Goal: Communication & Community: Participate in discussion

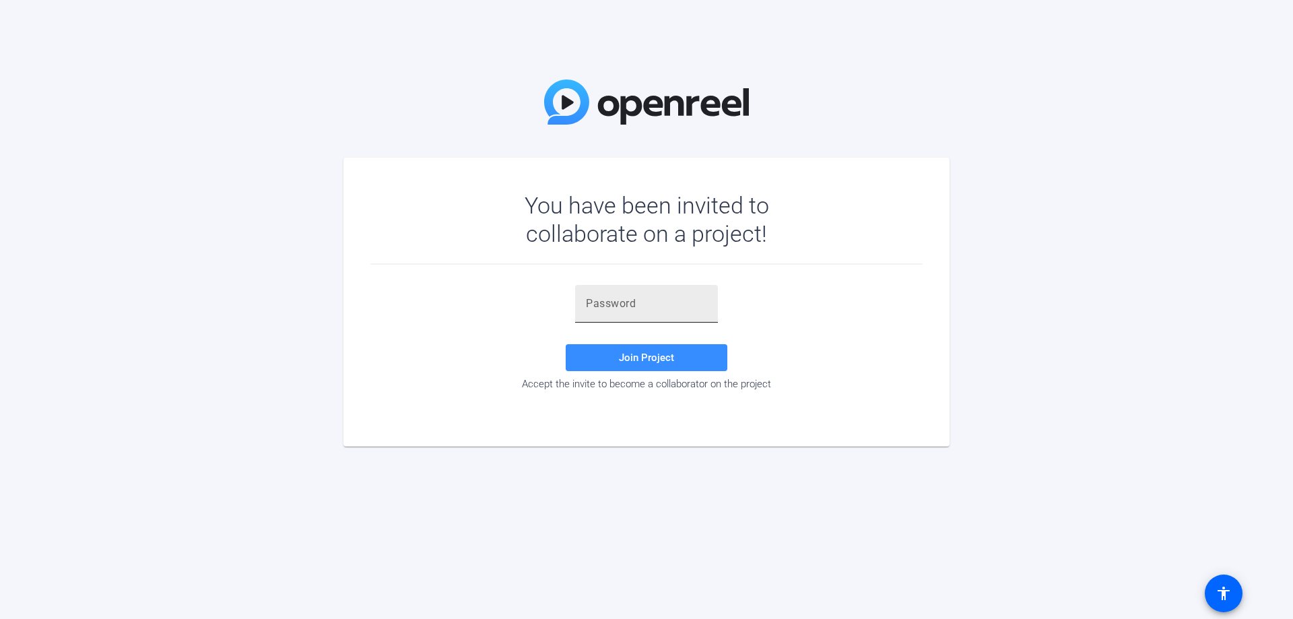
click at [614, 304] on input "text" at bounding box center [646, 304] width 121 height 16
paste input "&.63[f"
type input "&.63[f"
click at [640, 357] on span "Join Project" at bounding box center [646, 358] width 55 height 12
drag, startPoint x: 619, startPoint y: 300, endPoint x: 581, endPoint y: 298, distance: 37.8
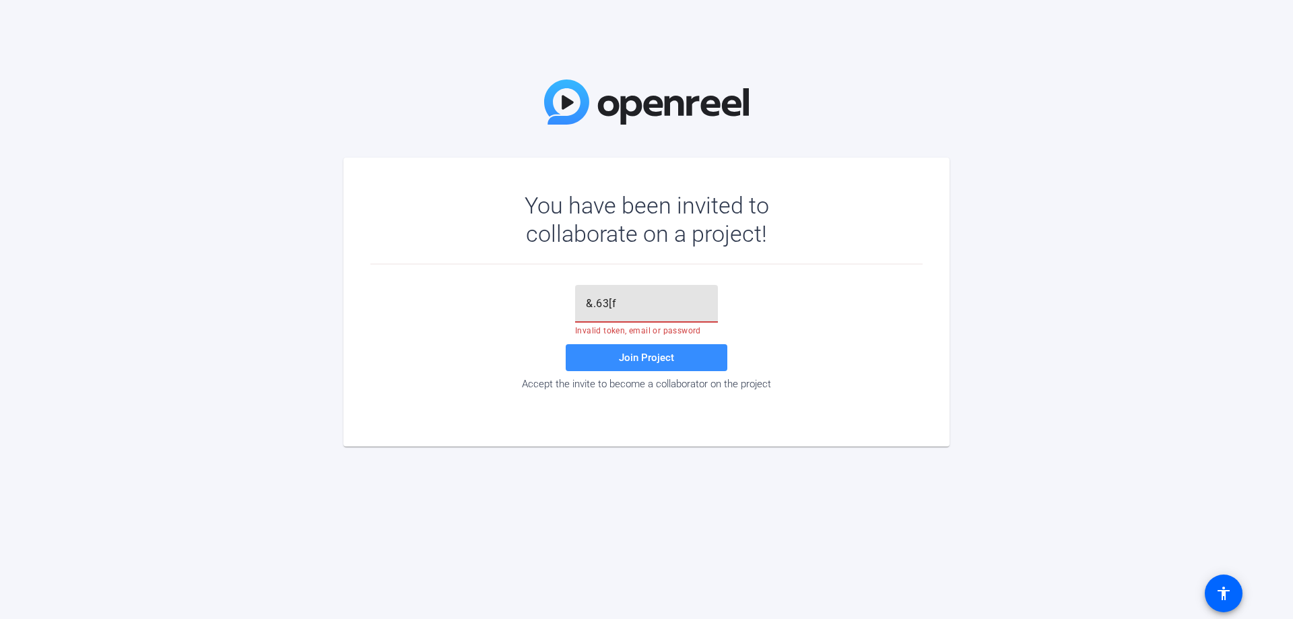
click at [581, 298] on div "&.63[f" at bounding box center [646, 304] width 143 height 38
paste input "&.63[f"
type input "&.63[f"
click at [631, 358] on span "Join Project" at bounding box center [646, 358] width 55 height 12
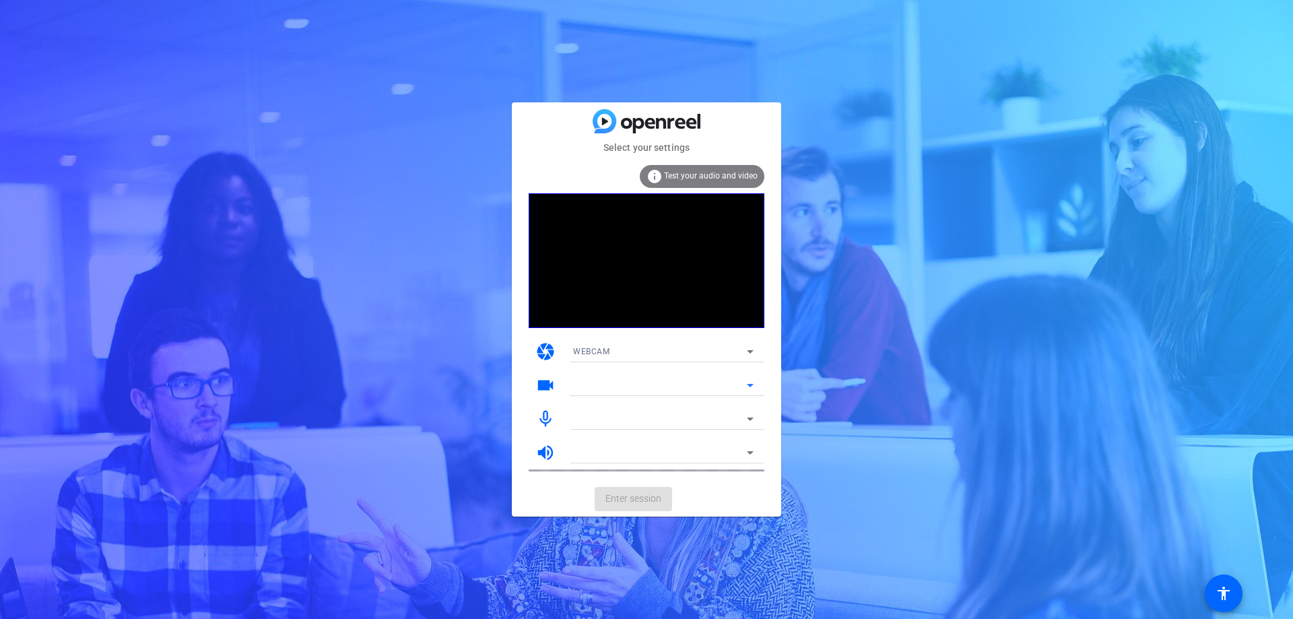
click at [751, 386] on icon at bounding box center [750, 385] width 7 height 3
click at [643, 494] on span "Enter session" at bounding box center [633, 499] width 56 height 14
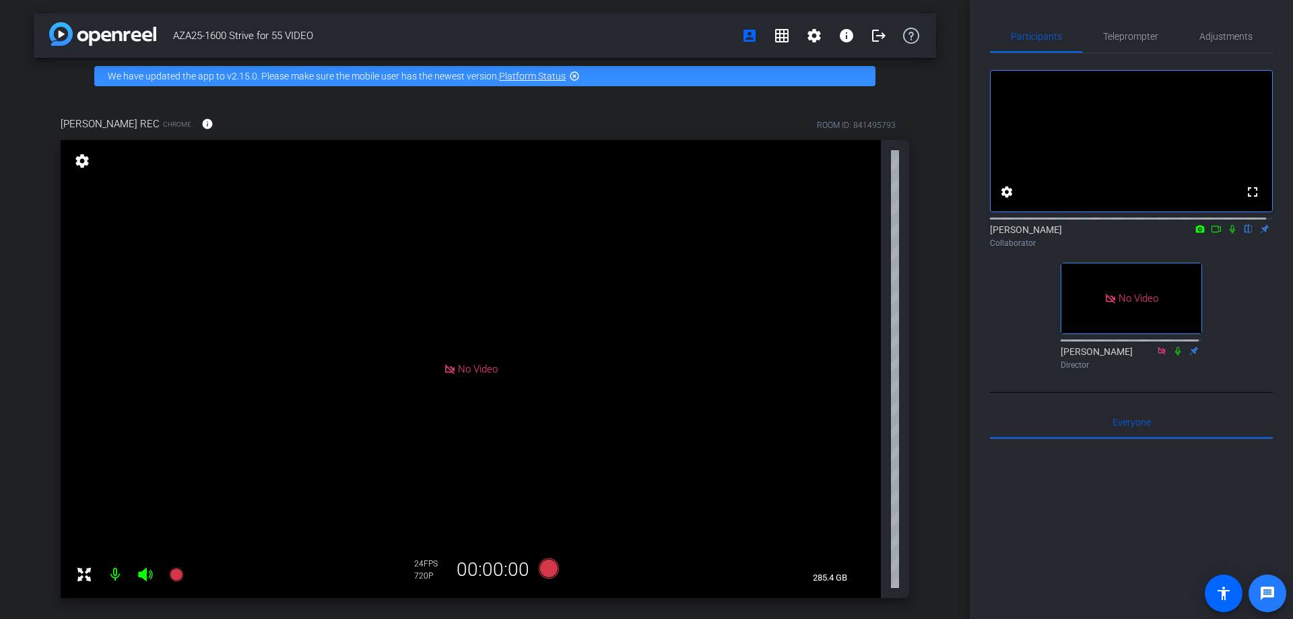
click at [1265, 589] on mat-icon "message" at bounding box center [1267, 593] width 16 height 16
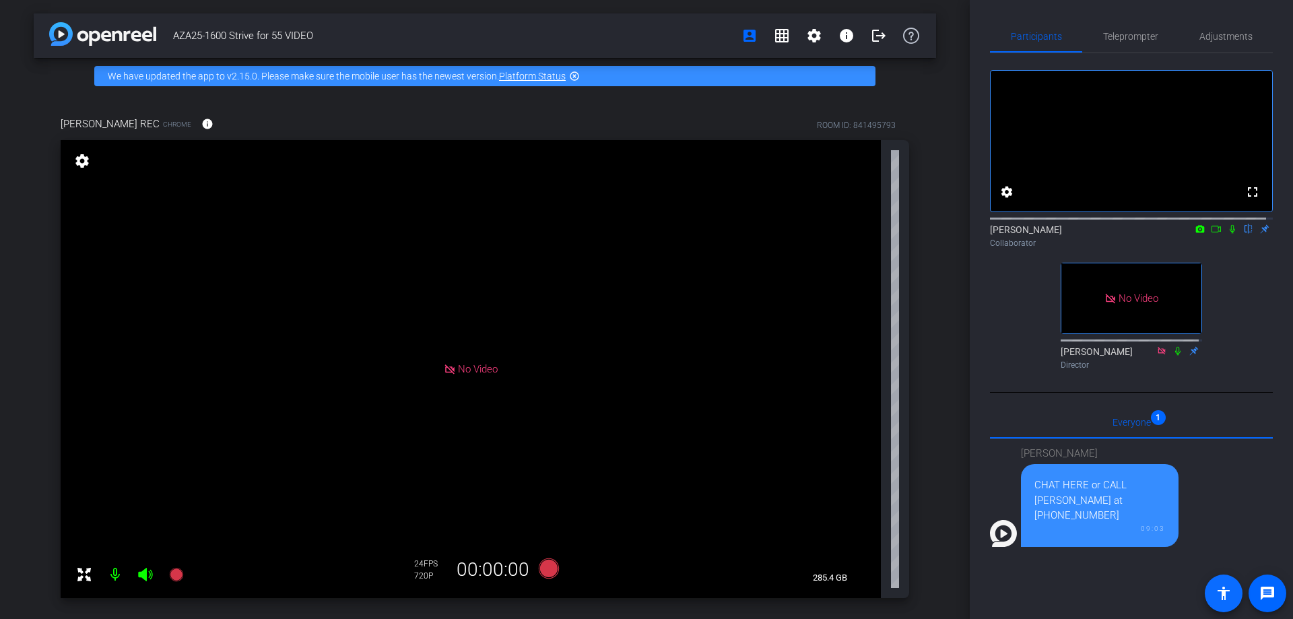
click at [1224, 589] on mat-icon "accessibility" at bounding box center [1224, 593] width 16 height 16
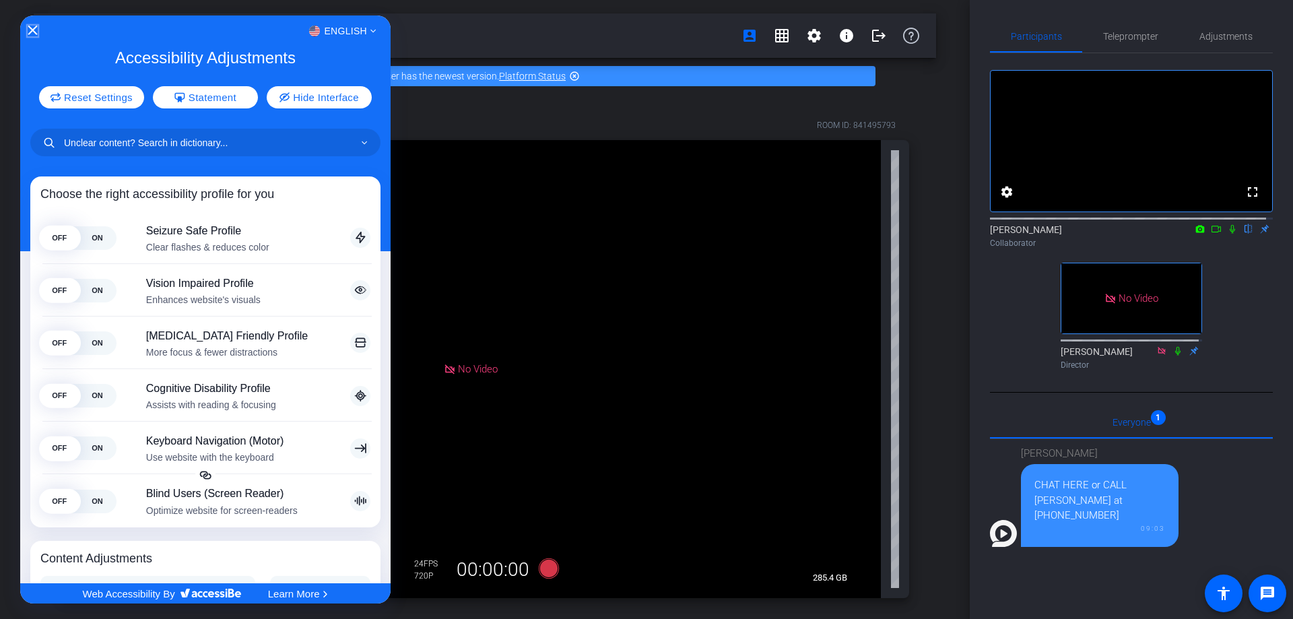
click at [32, 28] on icon "Close Accessibility Interface" at bounding box center [32, 30] width 9 height 9
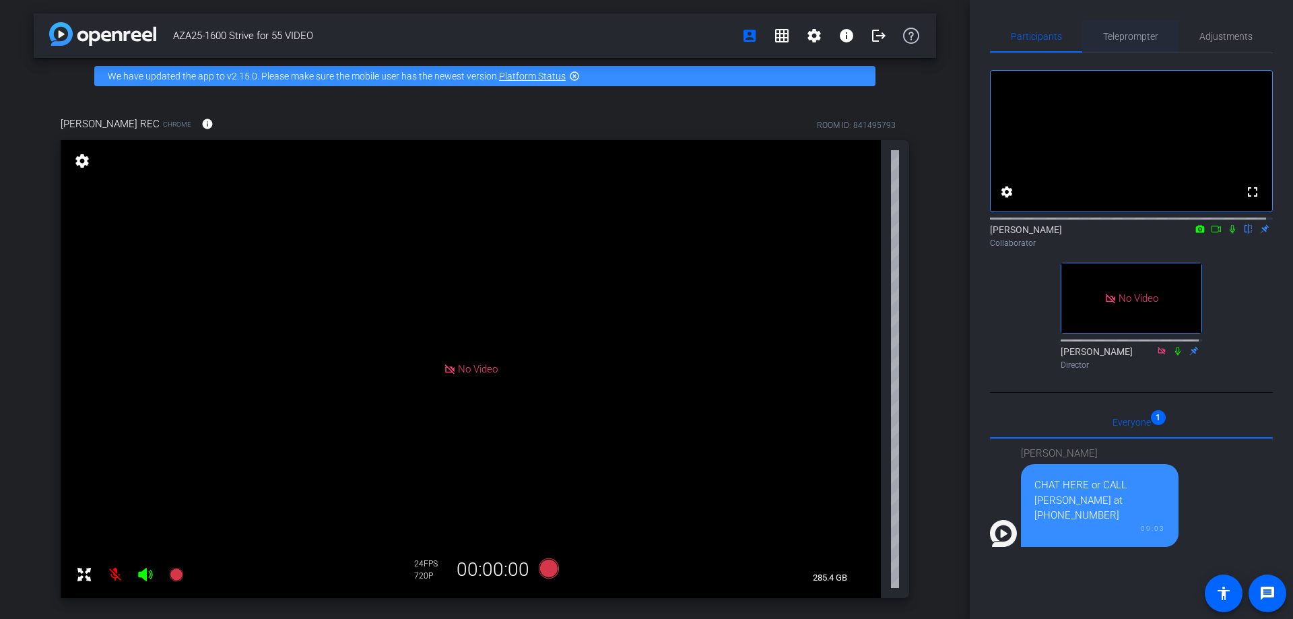
click at [1123, 35] on span "Teleprompter" at bounding box center [1130, 36] width 55 height 9
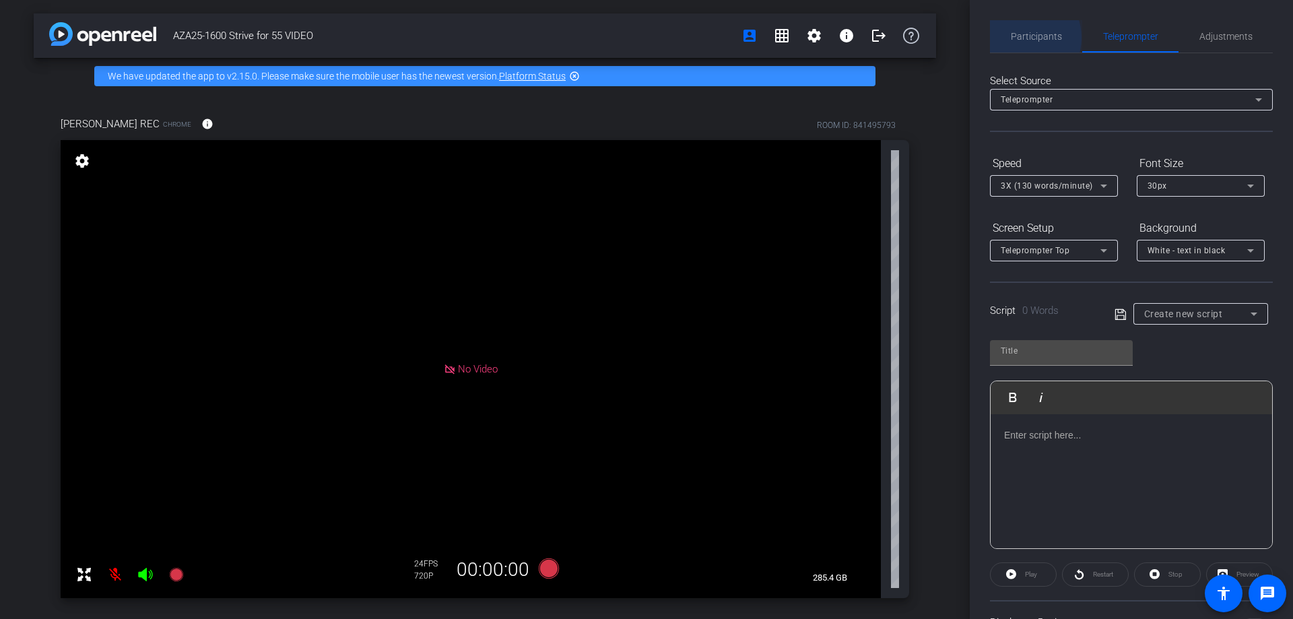
click at [1018, 38] on span "Participants" at bounding box center [1036, 36] width 51 height 9
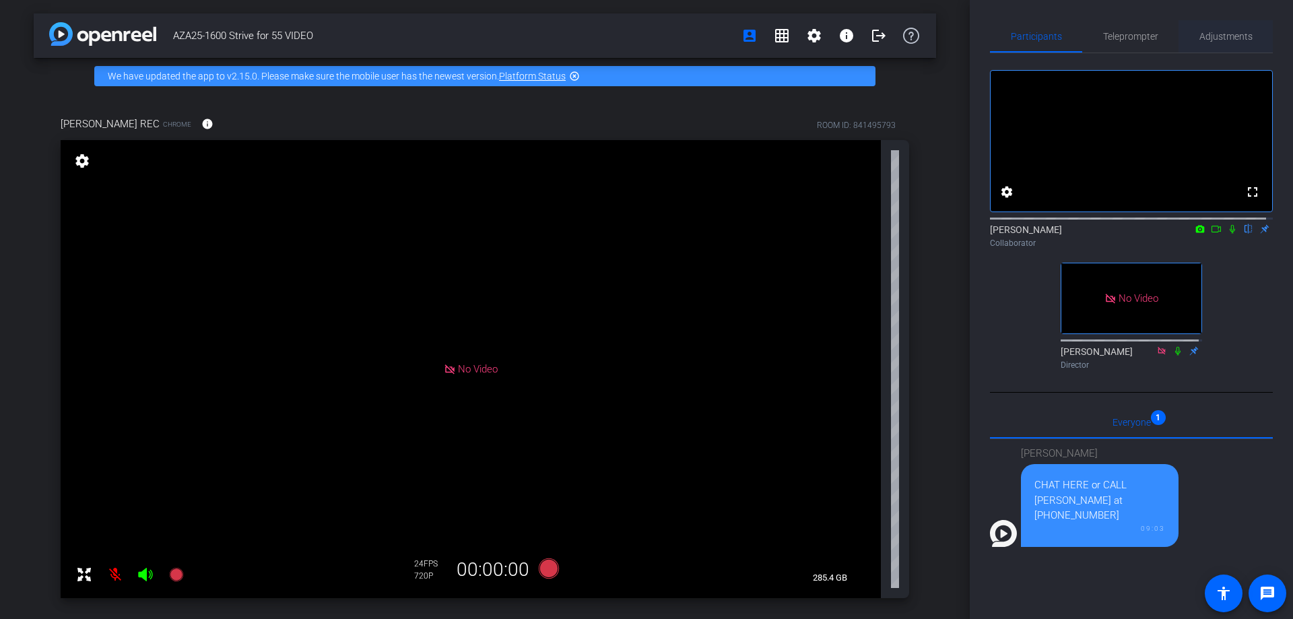
click at [1220, 34] on span "Adjustments" at bounding box center [1225, 36] width 53 height 9
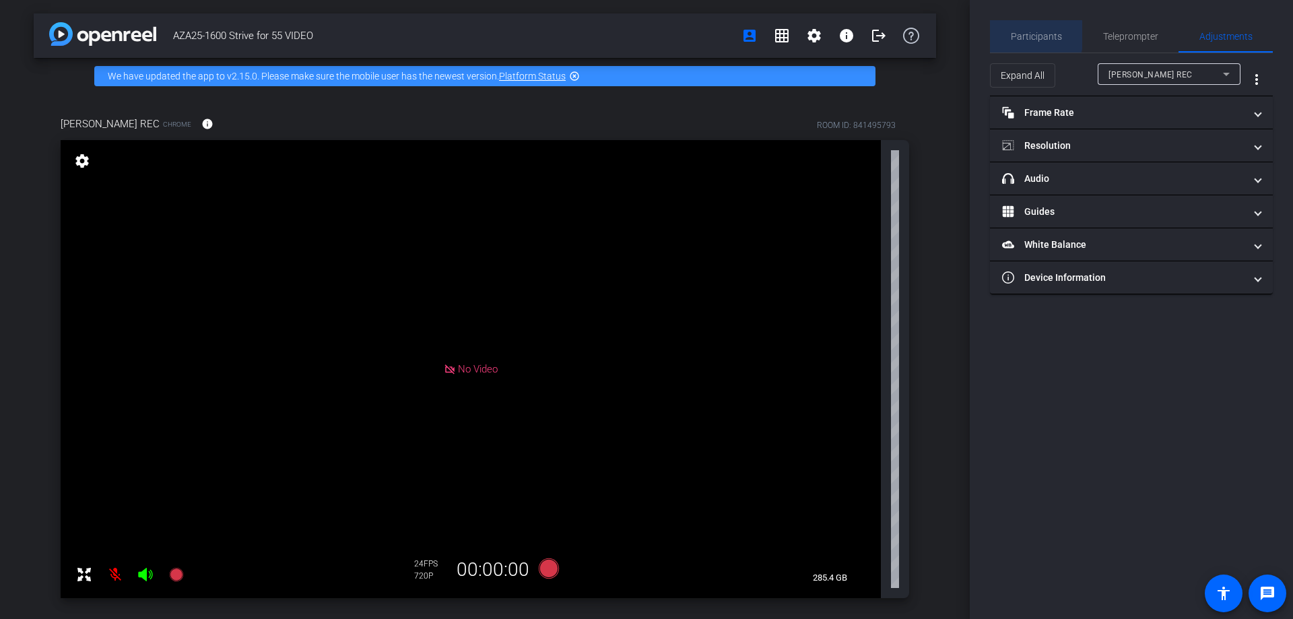
click at [1034, 35] on span "Participants" at bounding box center [1036, 36] width 51 height 9
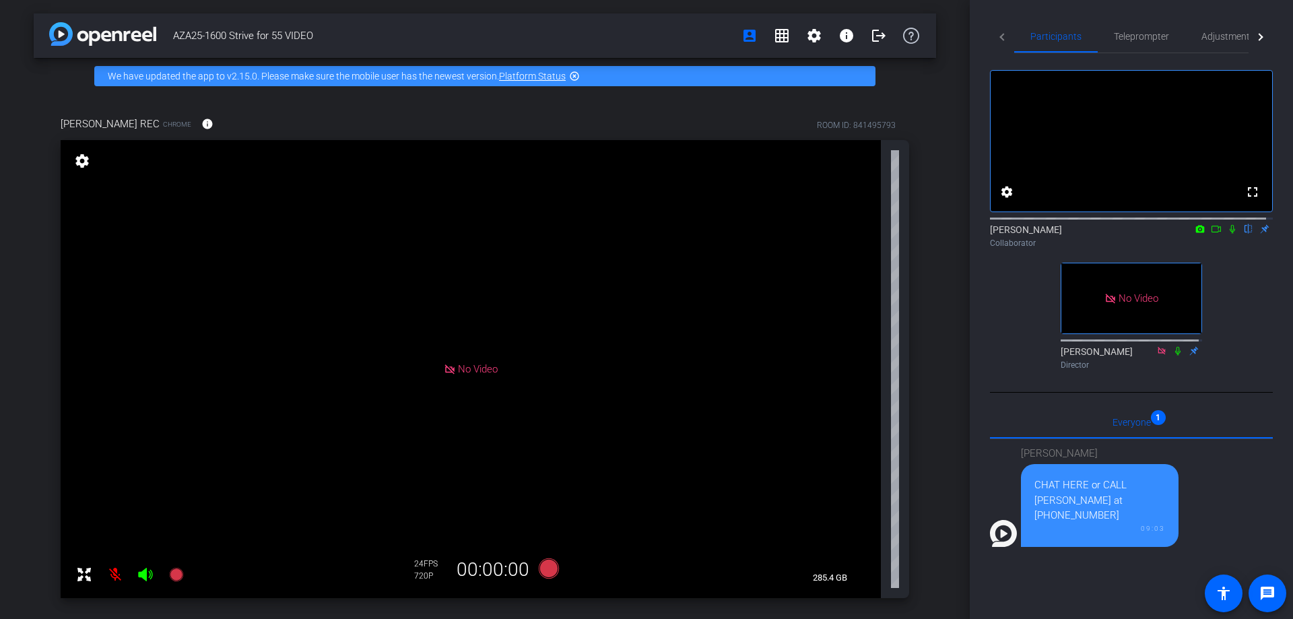
drag, startPoint x: 962, startPoint y: 165, endPoint x: 964, endPoint y: 194, distance: 29.0
click at [964, 194] on div "AZA25-1600 Strive for 55 VIDEO account_box grid_on settings info logout We have…" at bounding box center [485, 309] width 970 height 619
click at [1035, 223] on div at bounding box center [1131, 217] width 283 height 11
click at [776, 35] on mat-icon "grid_on" at bounding box center [782, 36] width 16 height 16
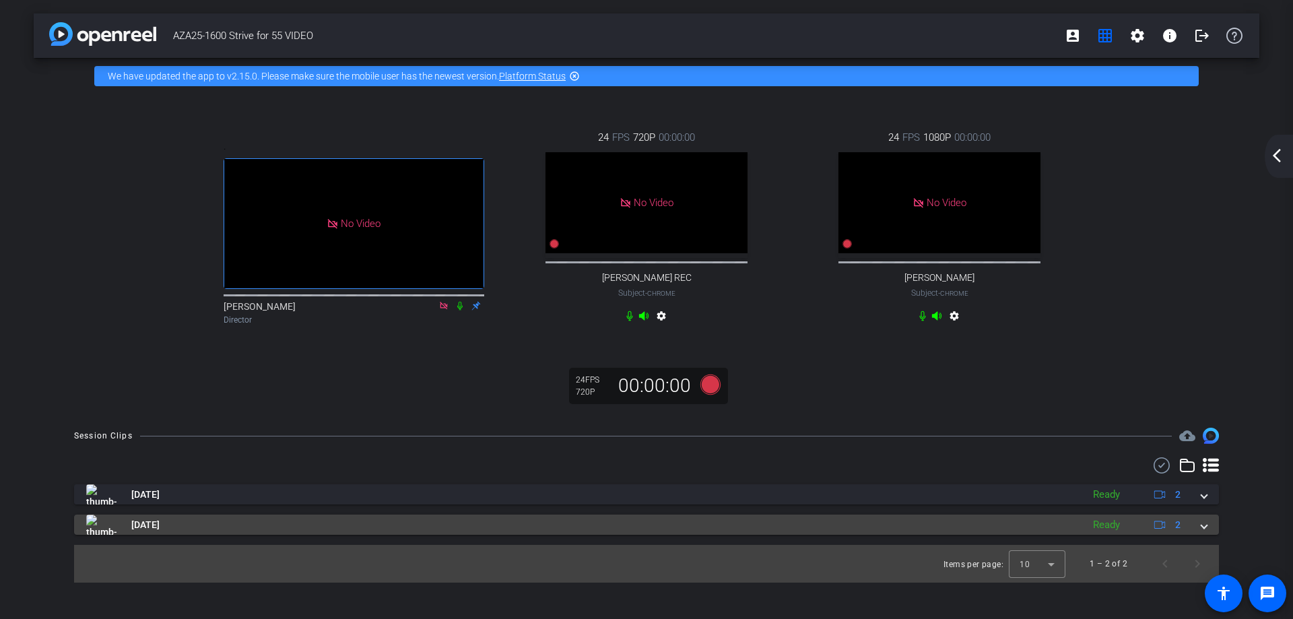
click at [1207, 526] on span at bounding box center [1203, 525] width 5 height 14
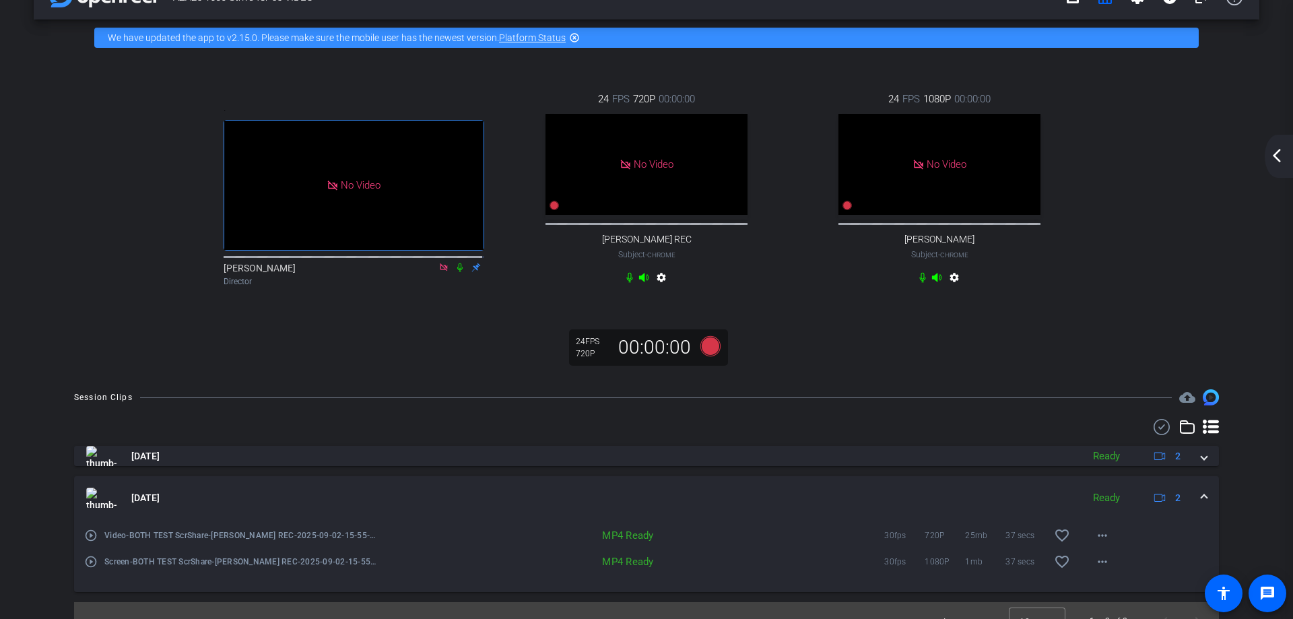
scroll to position [59, 0]
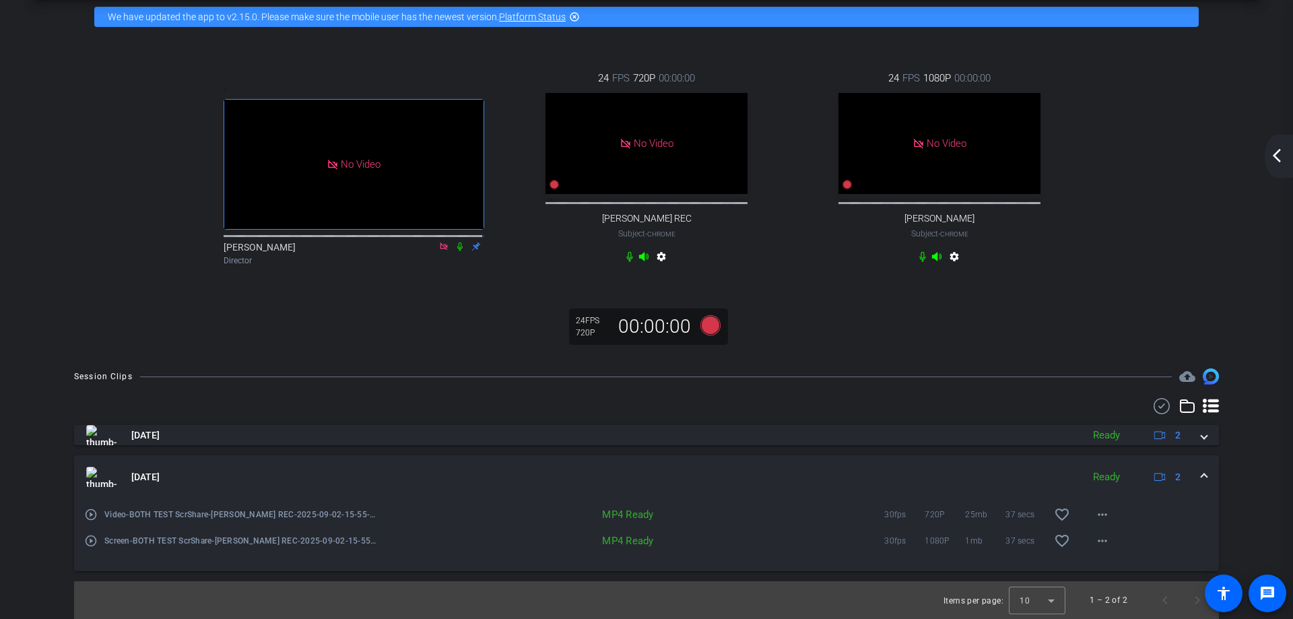
click at [1201, 474] on span at bounding box center [1203, 477] width 5 height 14
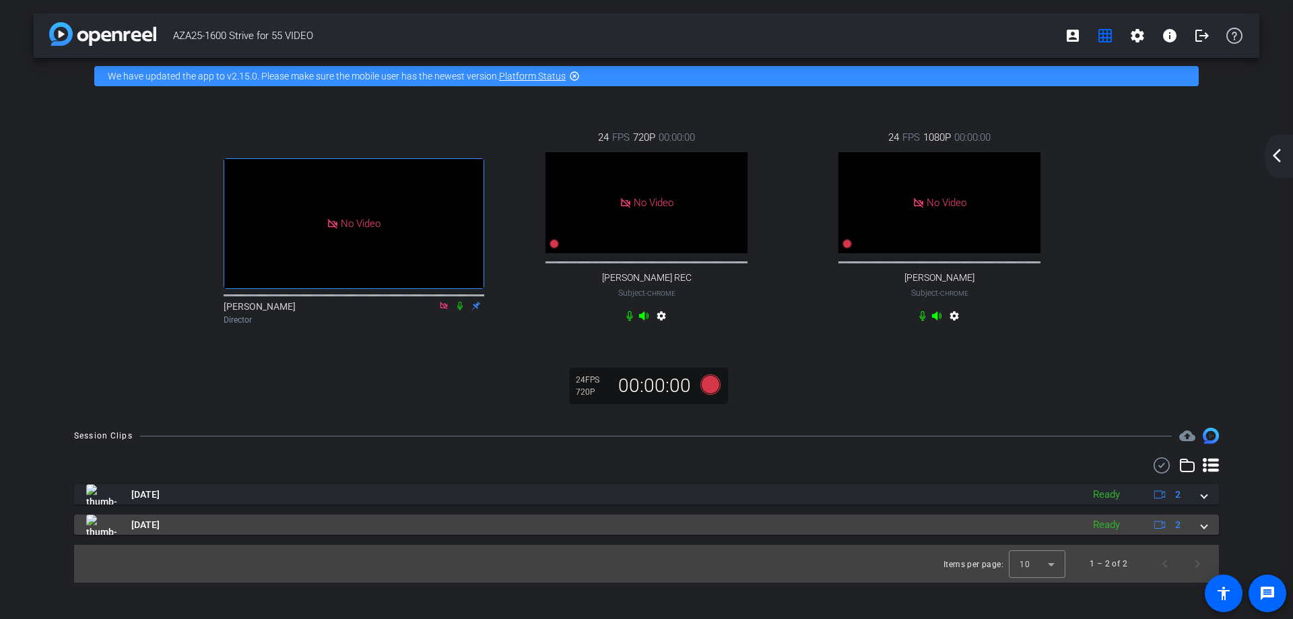
scroll to position [0, 0]
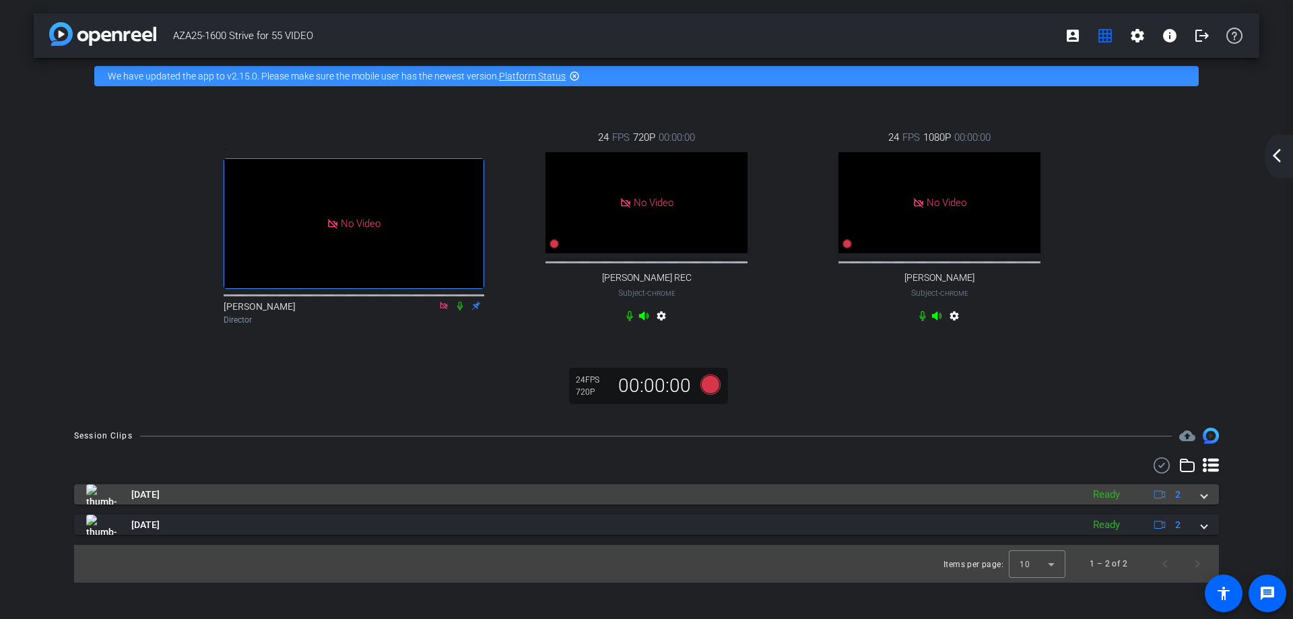
click at [1203, 496] on span at bounding box center [1203, 495] width 5 height 14
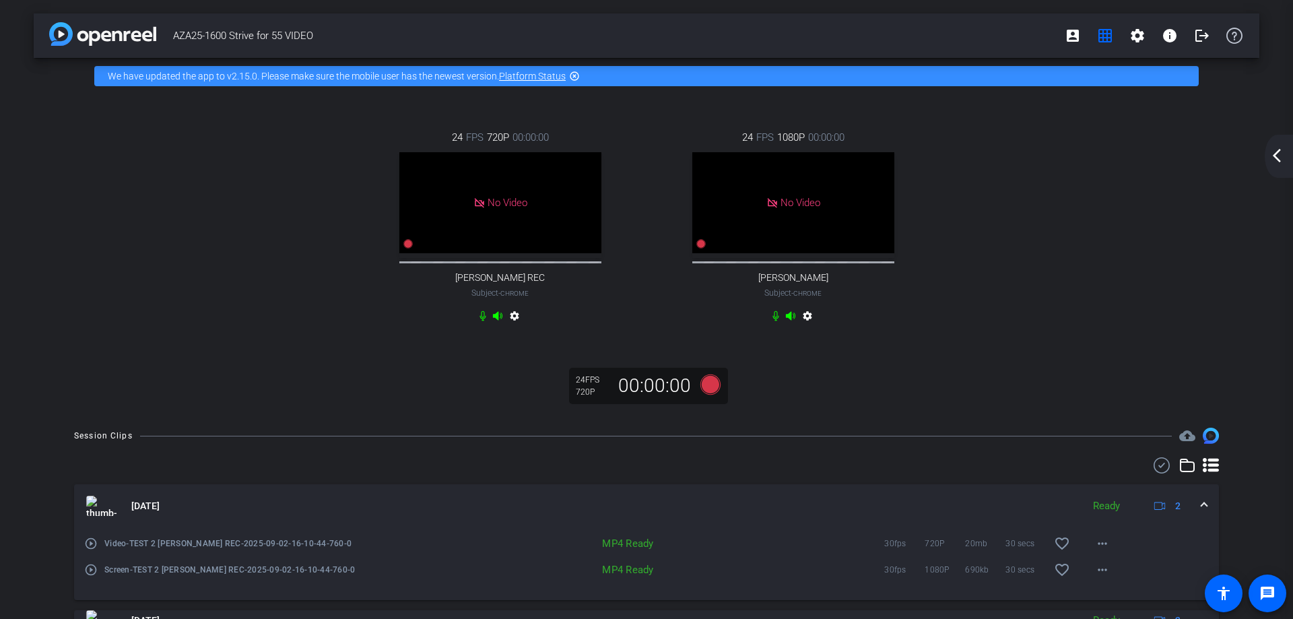
click at [1201, 502] on span at bounding box center [1203, 506] width 5 height 14
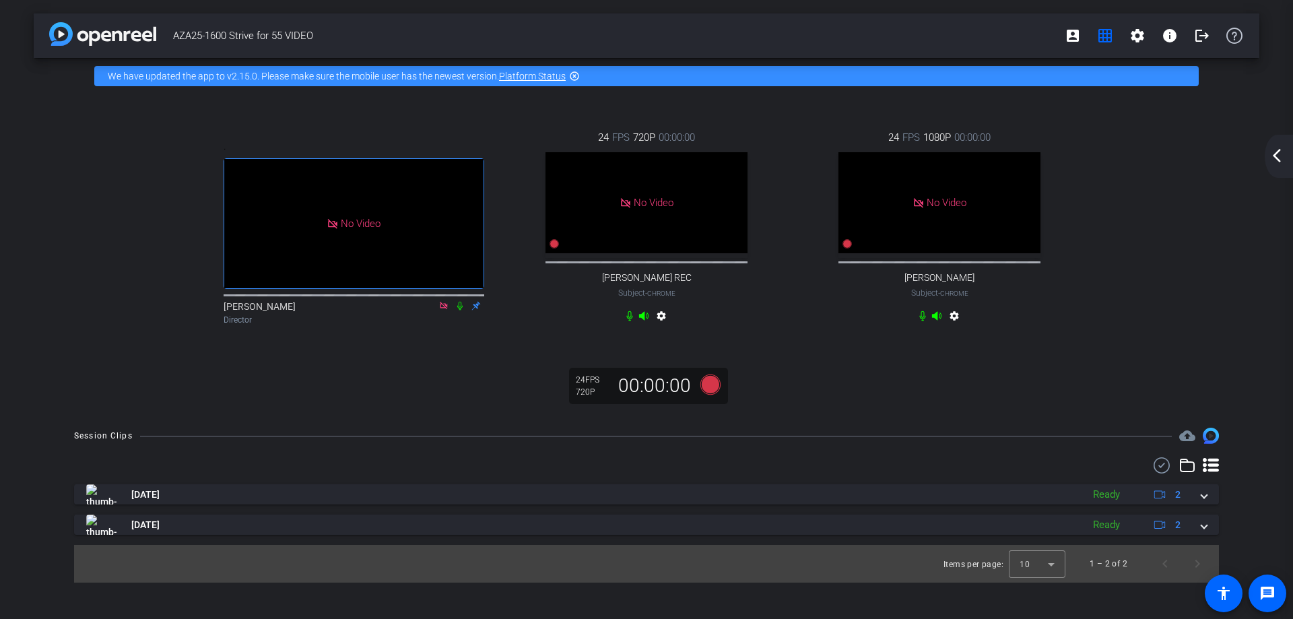
click at [576, 75] on mat-icon "highlight_off" at bounding box center [574, 76] width 11 height 11
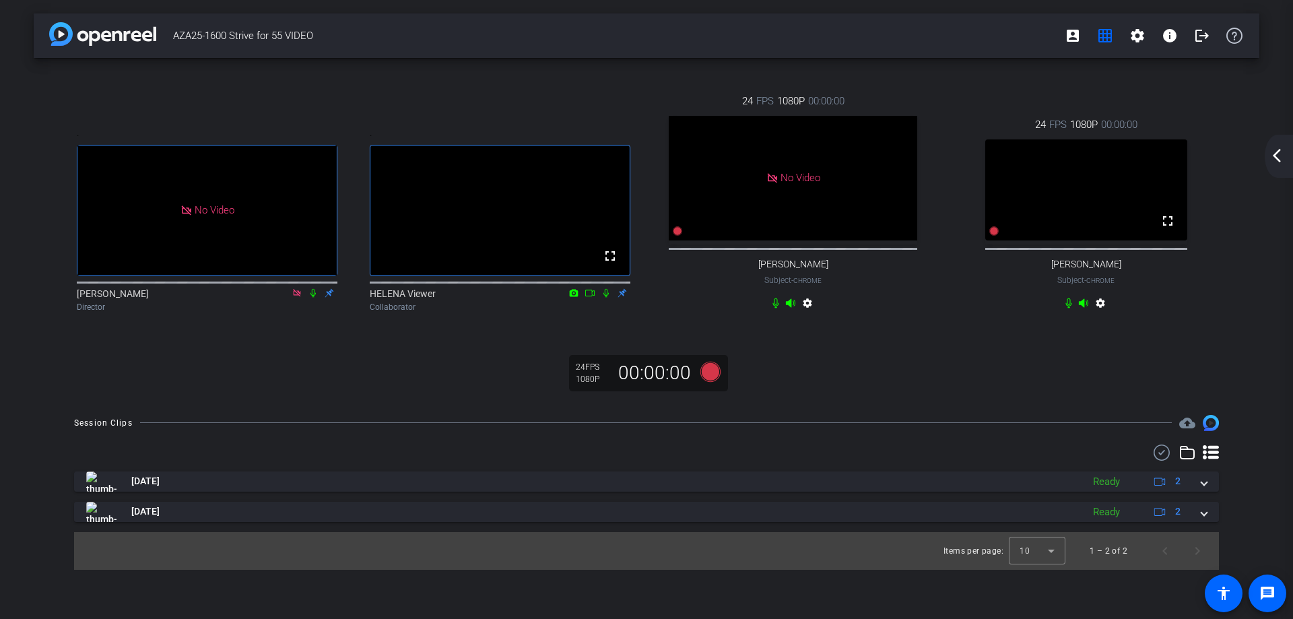
click at [1280, 156] on mat-icon "arrow_back_ios_new" at bounding box center [1277, 155] width 16 height 16
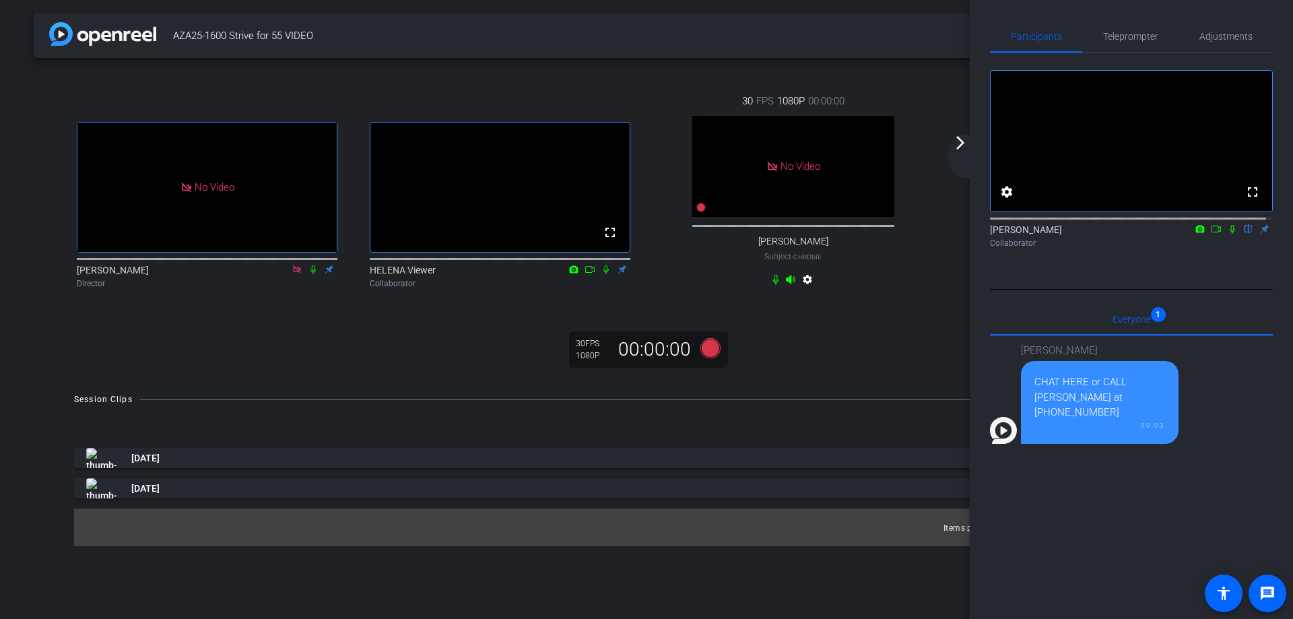
click at [1211, 234] on icon at bounding box center [1216, 228] width 11 height 9
click at [1228, 232] on icon at bounding box center [1231, 228] width 7 height 7
click at [960, 140] on mat-icon "arrow_forward_ios" at bounding box center [960, 143] width 16 height 16
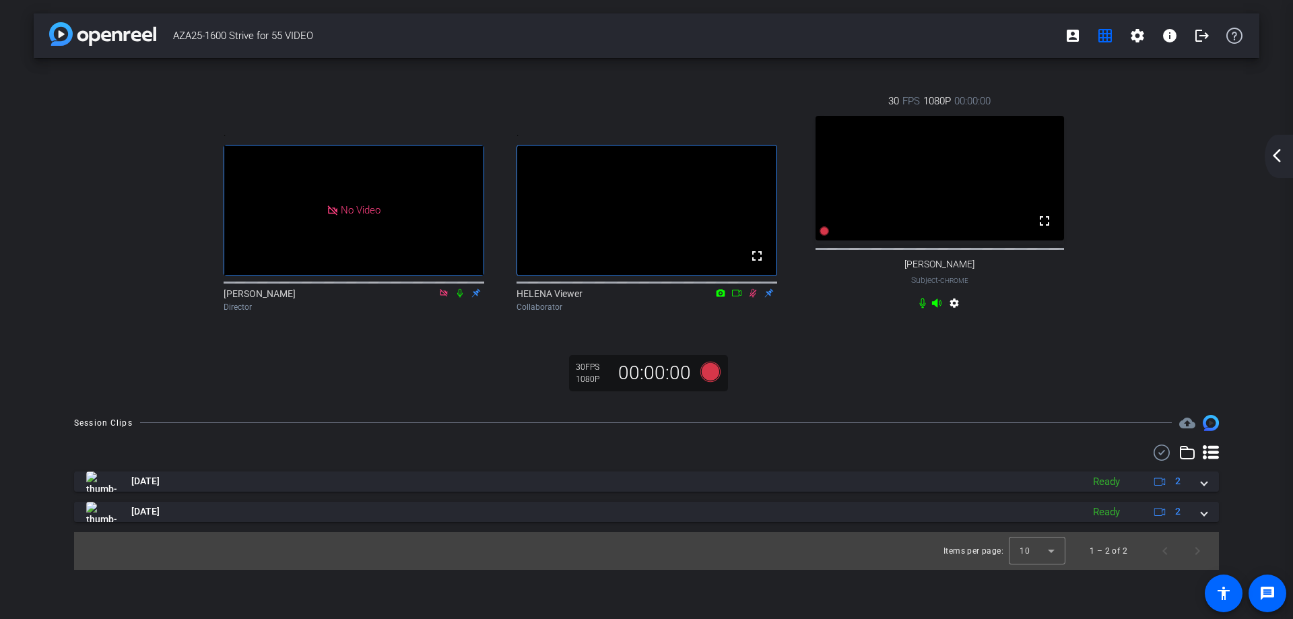
click at [1277, 156] on mat-icon "arrow_back_ios_new" at bounding box center [1277, 155] width 16 height 16
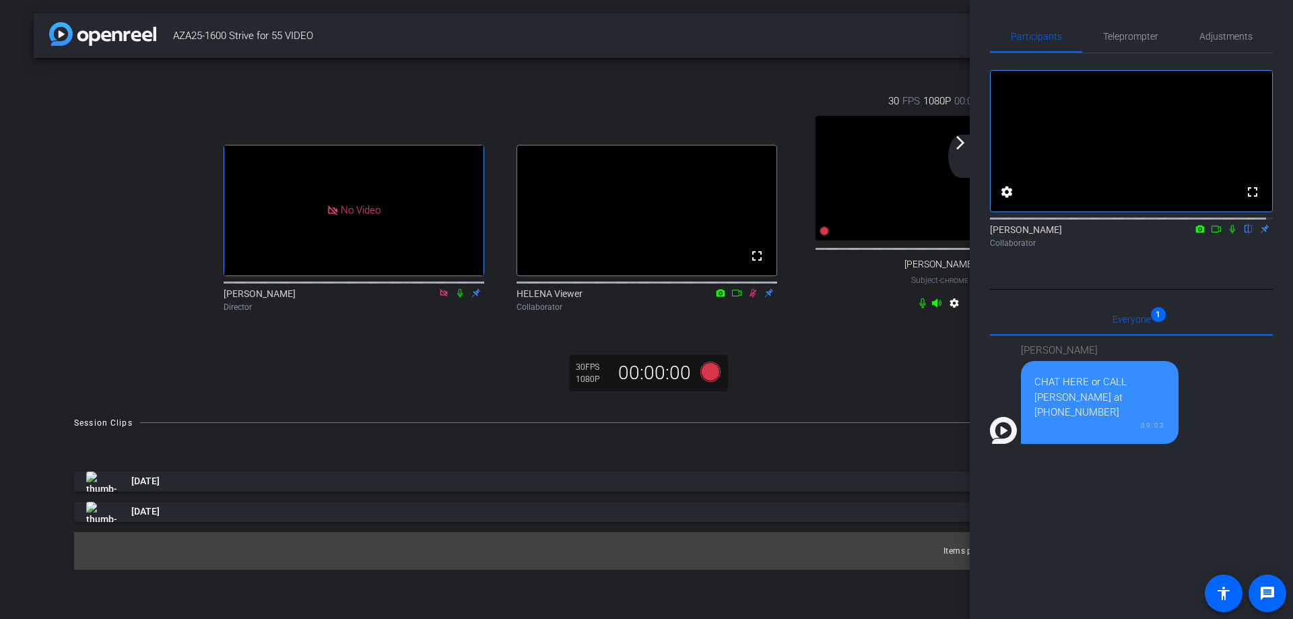
click at [897, 381] on div ". No Video [PERSON_NAME] Director . fullscreen [PERSON_NAME] Collaborator 30 FP…" at bounding box center [647, 229] width 1226 height 343
click at [867, 42] on span "AZA25-1600 Strive for 55 VIDEO" at bounding box center [615, 35] width 884 height 27
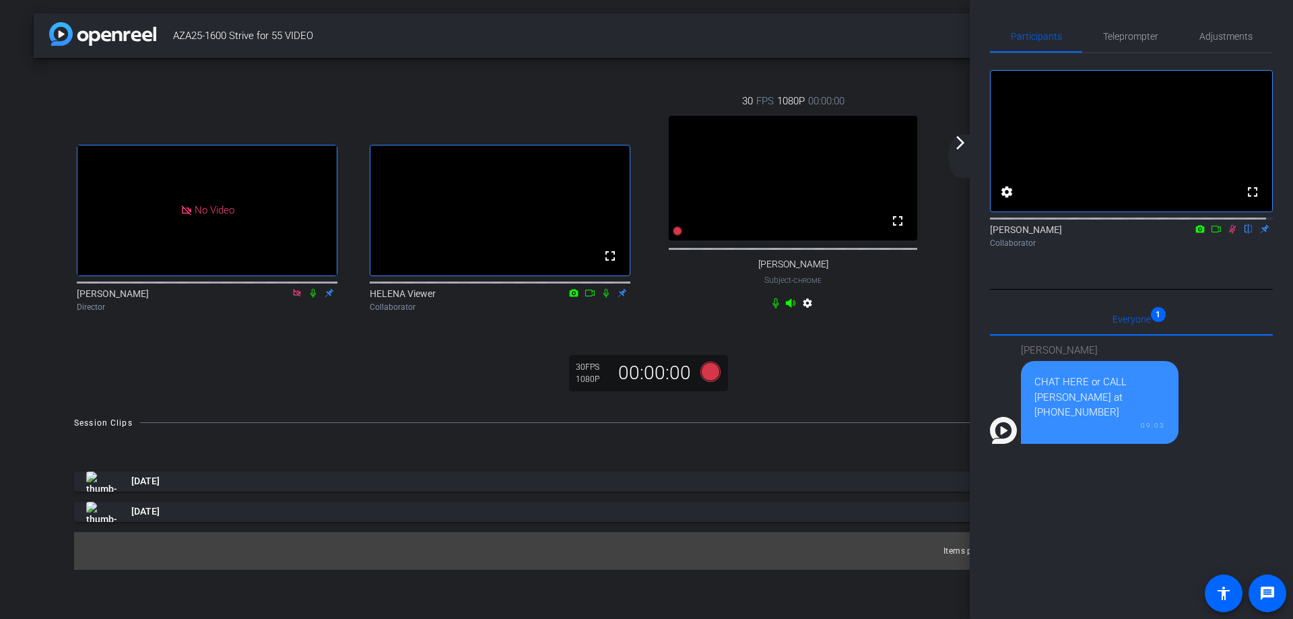
click at [959, 141] on mat-icon "arrow_forward_ios" at bounding box center [960, 143] width 16 height 16
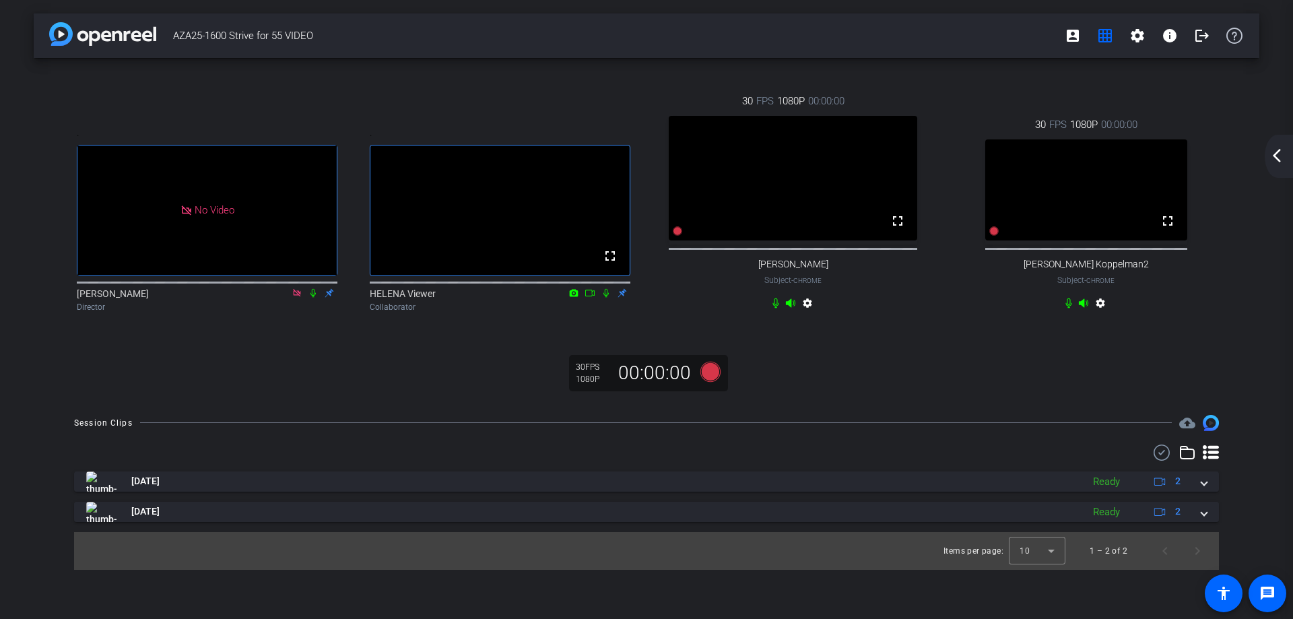
click at [1278, 158] on mat-icon "arrow_back_ios_new" at bounding box center [1277, 155] width 16 height 16
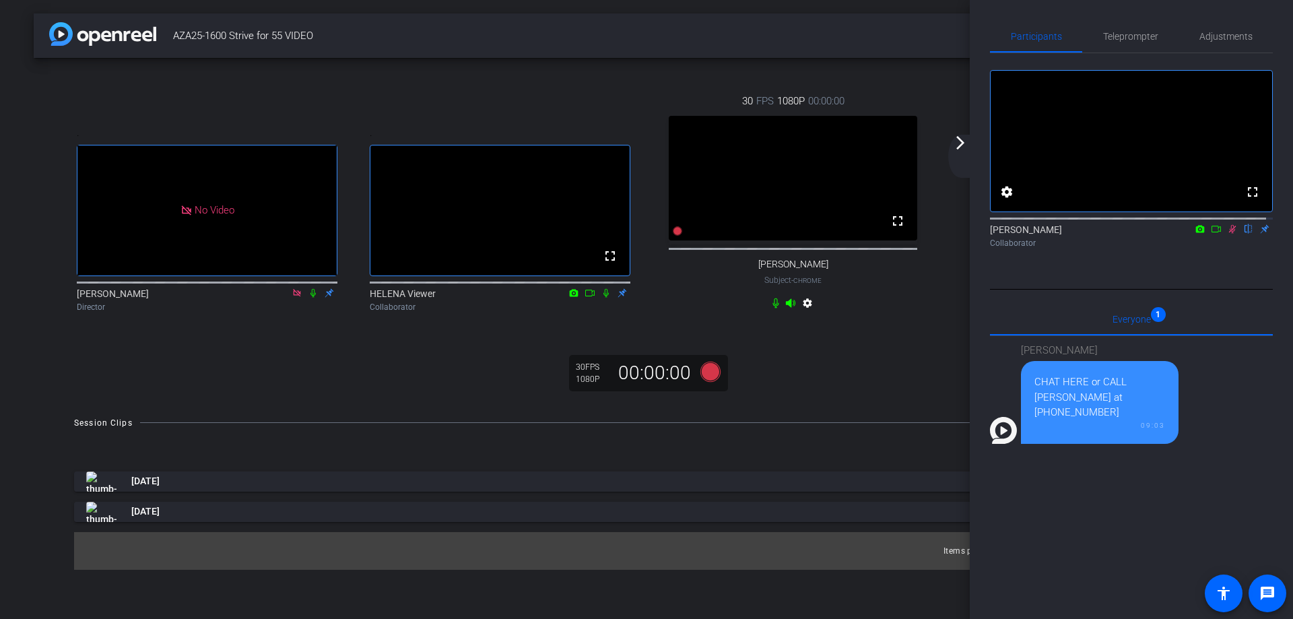
click at [1229, 234] on icon at bounding box center [1232, 229] width 7 height 9
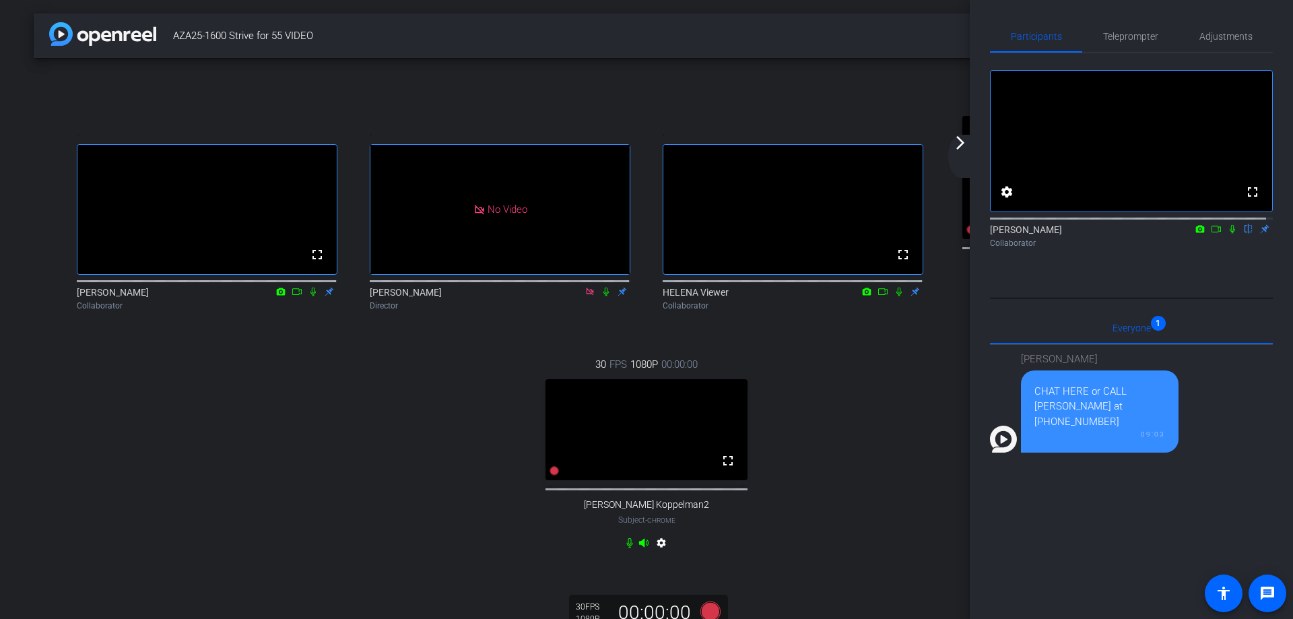
click at [959, 143] on mat-icon "arrow_forward_ios" at bounding box center [960, 143] width 16 height 16
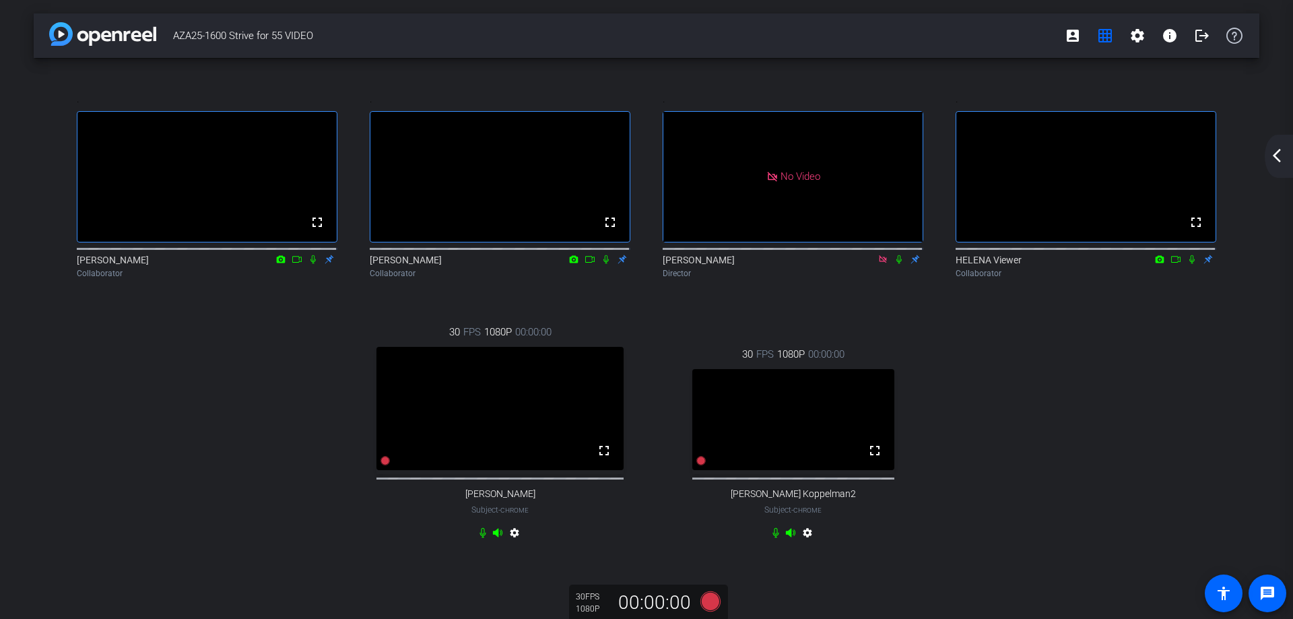
click at [294, 264] on icon at bounding box center [297, 259] width 11 height 9
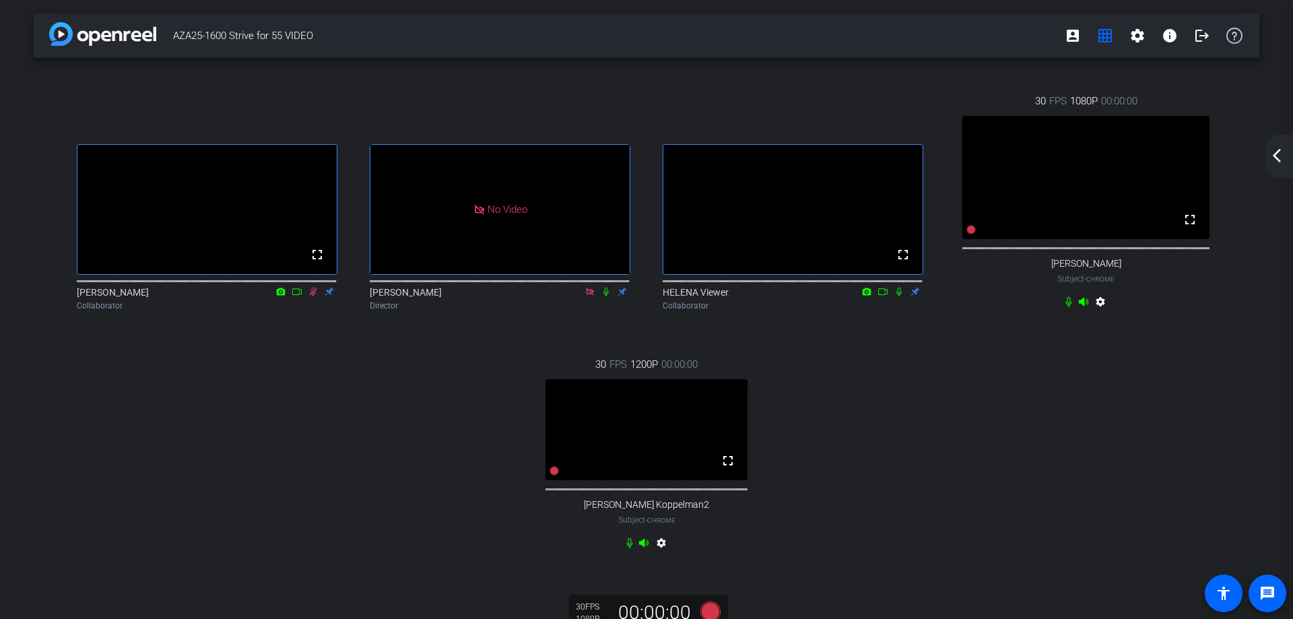
click at [1278, 158] on mat-icon "arrow_back_ios_new" at bounding box center [1277, 155] width 16 height 16
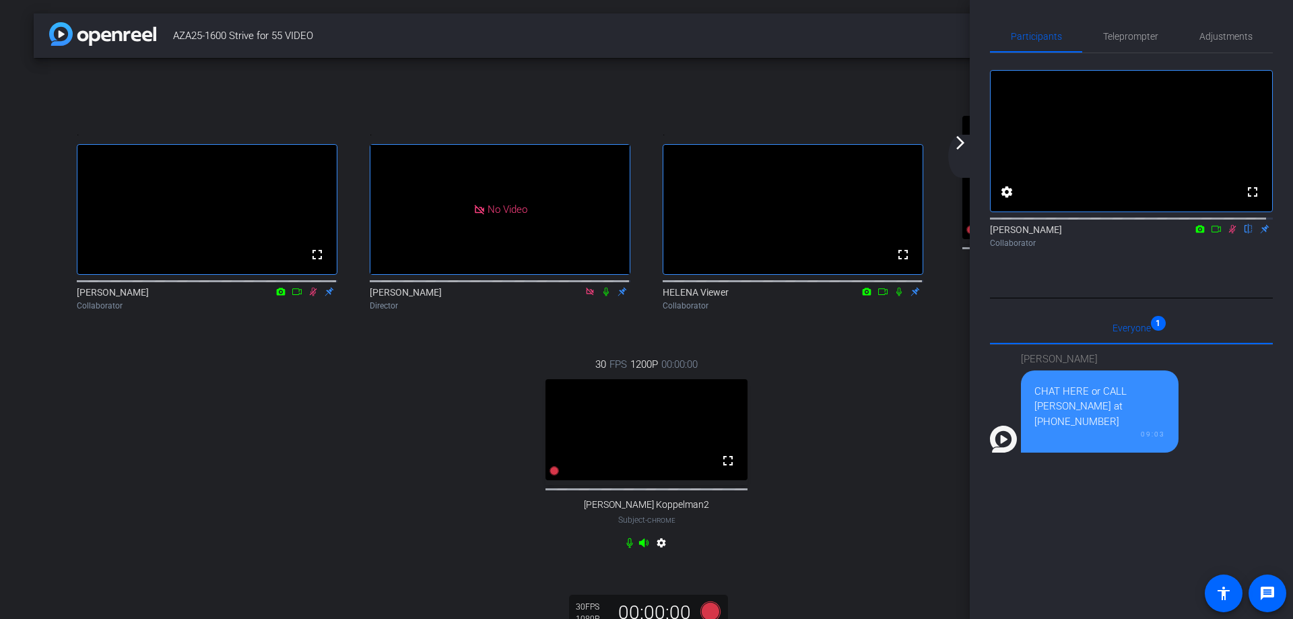
click at [1196, 232] on icon at bounding box center [1200, 228] width 9 height 7
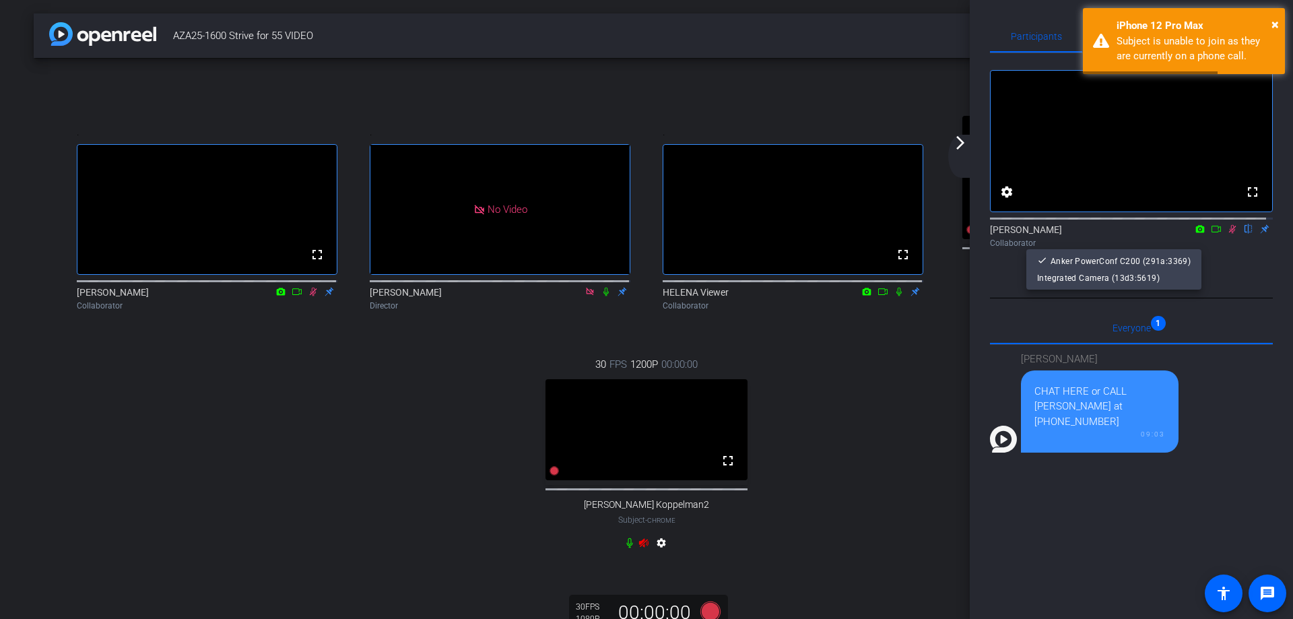
click at [1193, 243] on div at bounding box center [646, 309] width 1293 height 619
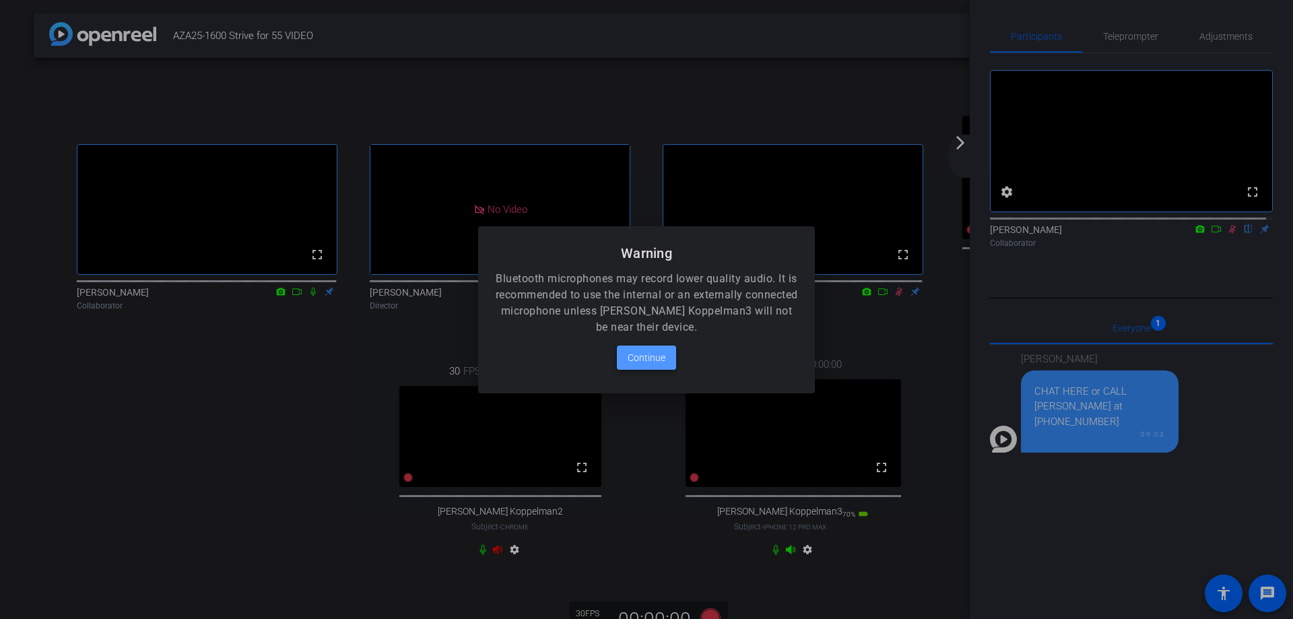
click at [647, 355] on span "Continue" at bounding box center [647, 358] width 38 height 16
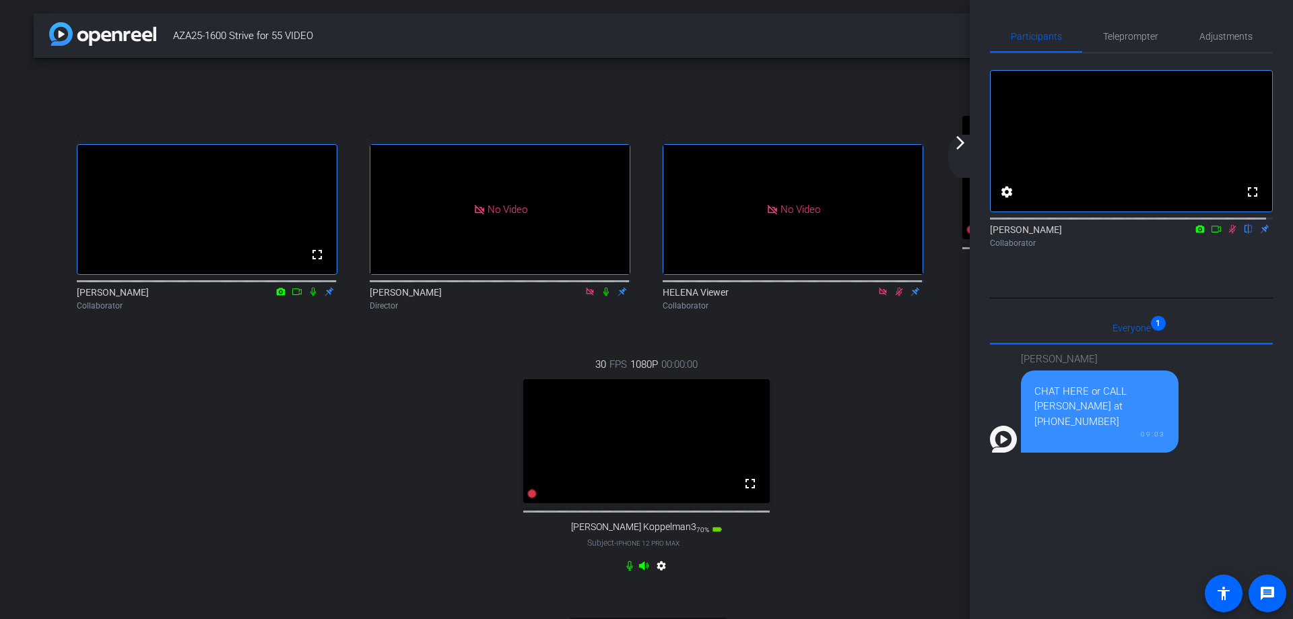
click at [958, 141] on mat-icon "arrow_forward_ios" at bounding box center [960, 143] width 16 height 16
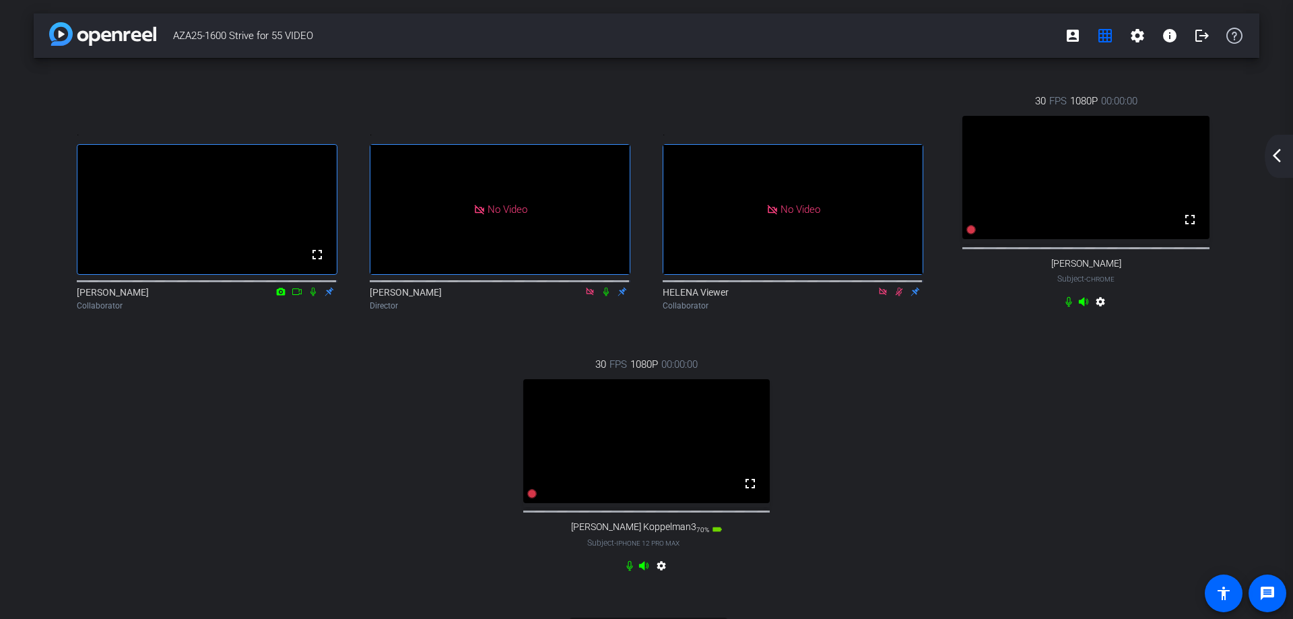
click at [1279, 157] on mat-icon "arrow_back_ios_new" at bounding box center [1277, 155] width 16 height 16
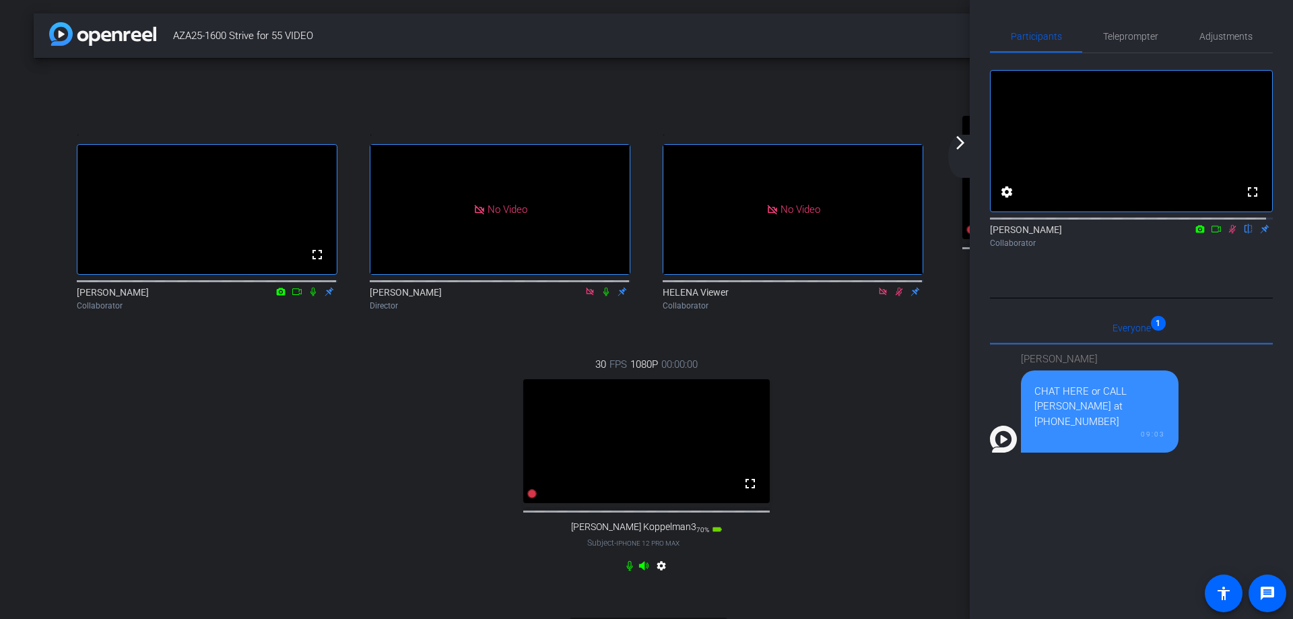
click at [1227, 234] on icon at bounding box center [1232, 228] width 11 height 9
click at [1195, 234] on icon at bounding box center [1200, 228] width 11 height 9
click at [1192, 242] on div at bounding box center [646, 309] width 1293 height 619
click at [1211, 234] on icon at bounding box center [1216, 228] width 11 height 9
click at [877, 384] on div ". fullscreen [PERSON_NAME] Collaborator . No Video [PERSON_NAME] Director . No …" at bounding box center [647, 334] width 1172 height 527
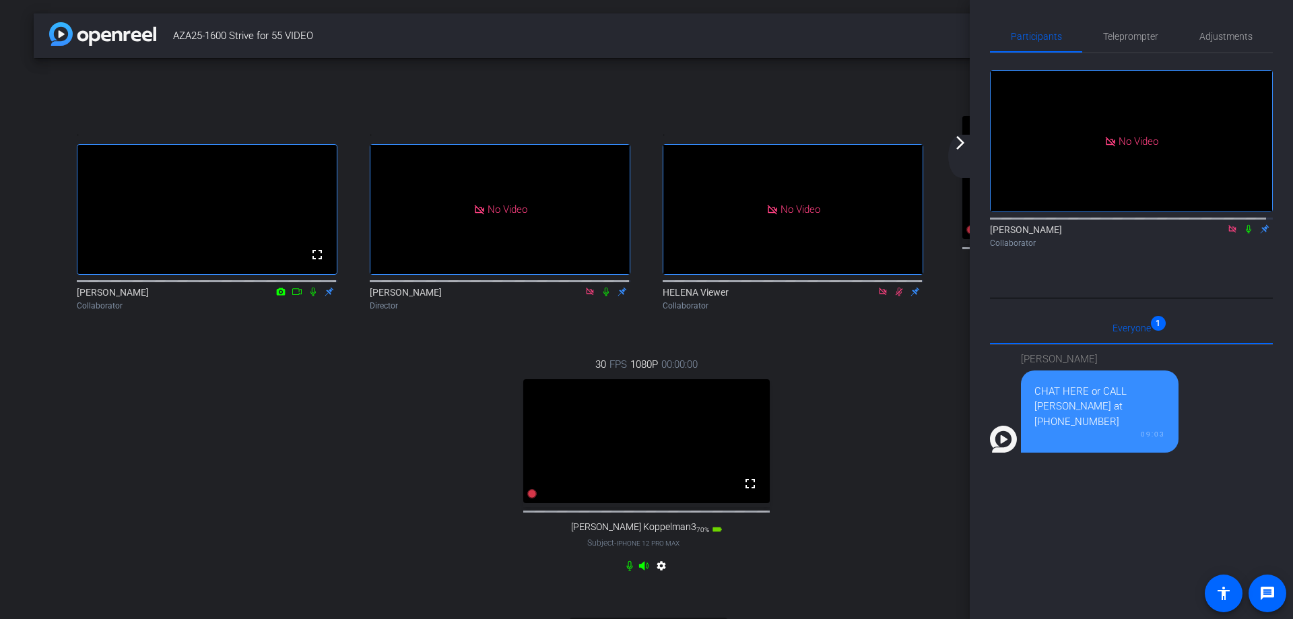
click at [956, 143] on mat-icon "arrow_forward_ios" at bounding box center [960, 143] width 16 height 16
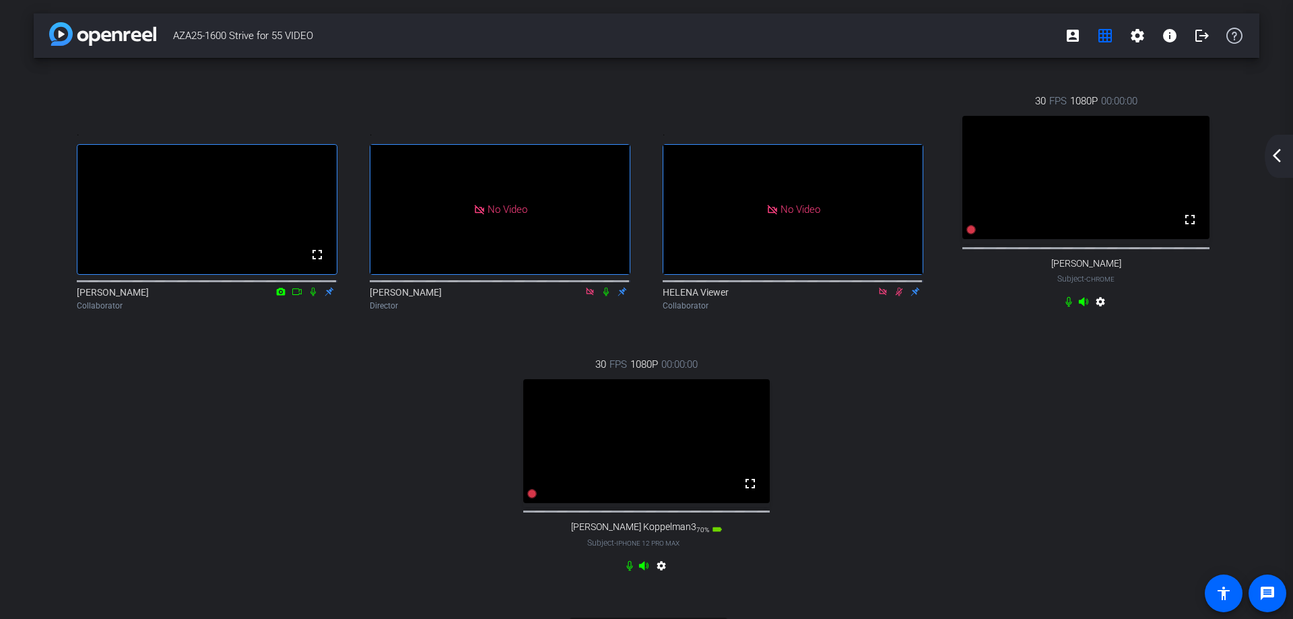
click at [1278, 158] on mat-icon "arrow_back_ios_new" at bounding box center [1277, 155] width 16 height 16
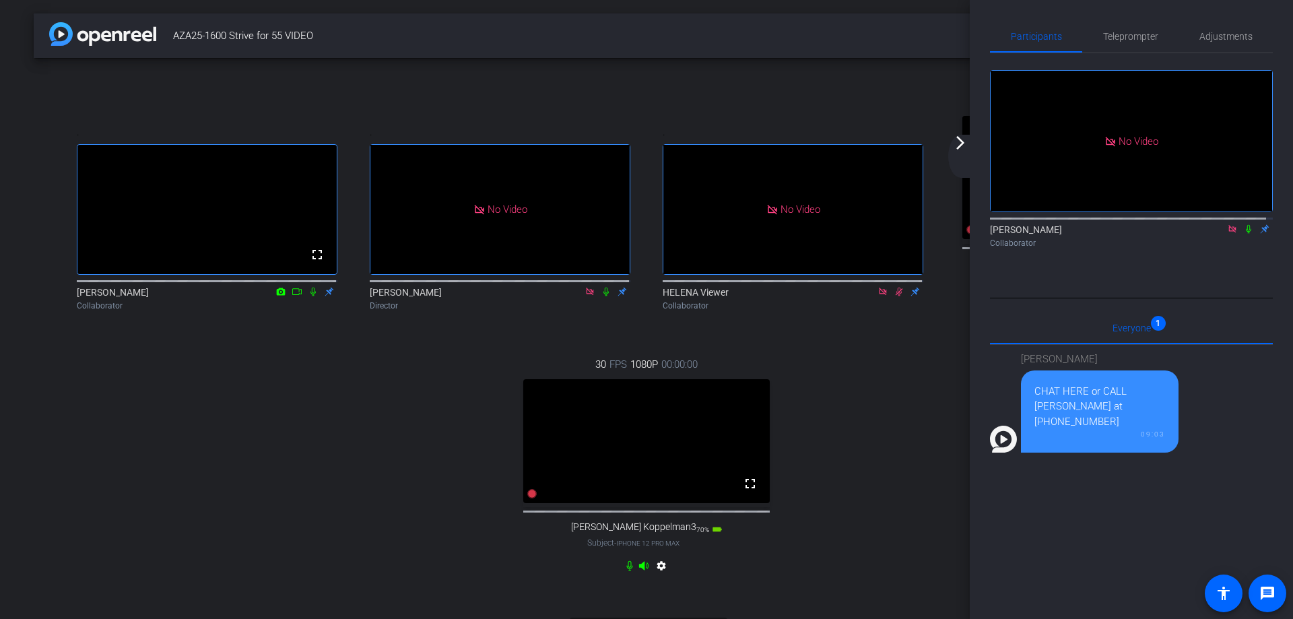
click at [1243, 234] on icon at bounding box center [1248, 228] width 11 height 9
click at [958, 144] on mat-icon "arrow_forward_ios" at bounding box center [960, 143] width 16 height 16
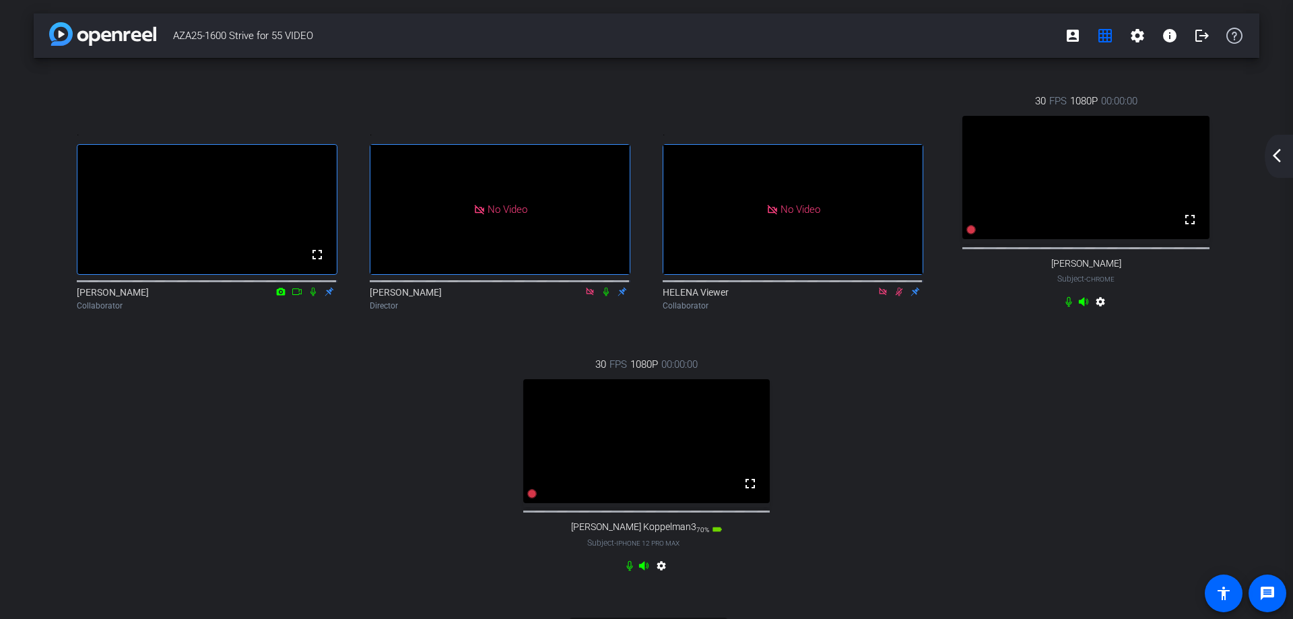
click at [1275, 154] on mat-icon "arrow_back_ios_new" at bounding box center [1277, 155] width 16 height 16
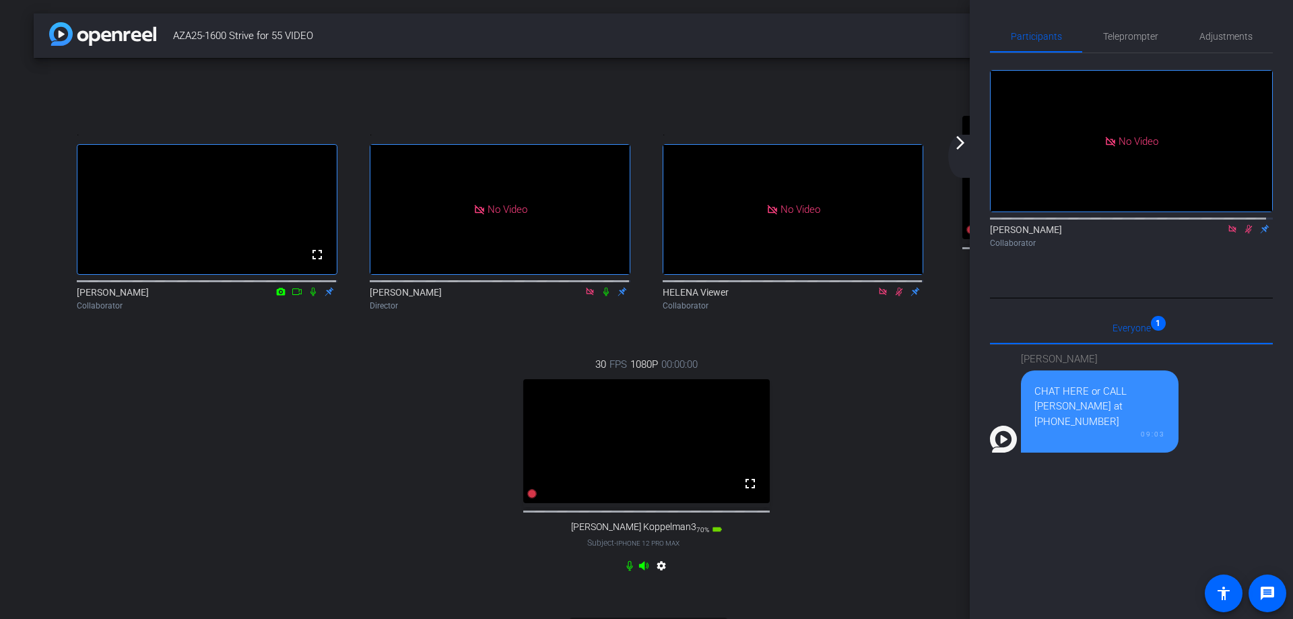
click at [1245, 234] on icon at bounding box center [1248, 229] width 7 height 9
click at [1243, 234] on icon at bounding box center [1248, 228] width 11 height 9
click at [960, 142] on mat-icon "arrow_forward_ios" at bounding box center [960, 143] width 16 height 16
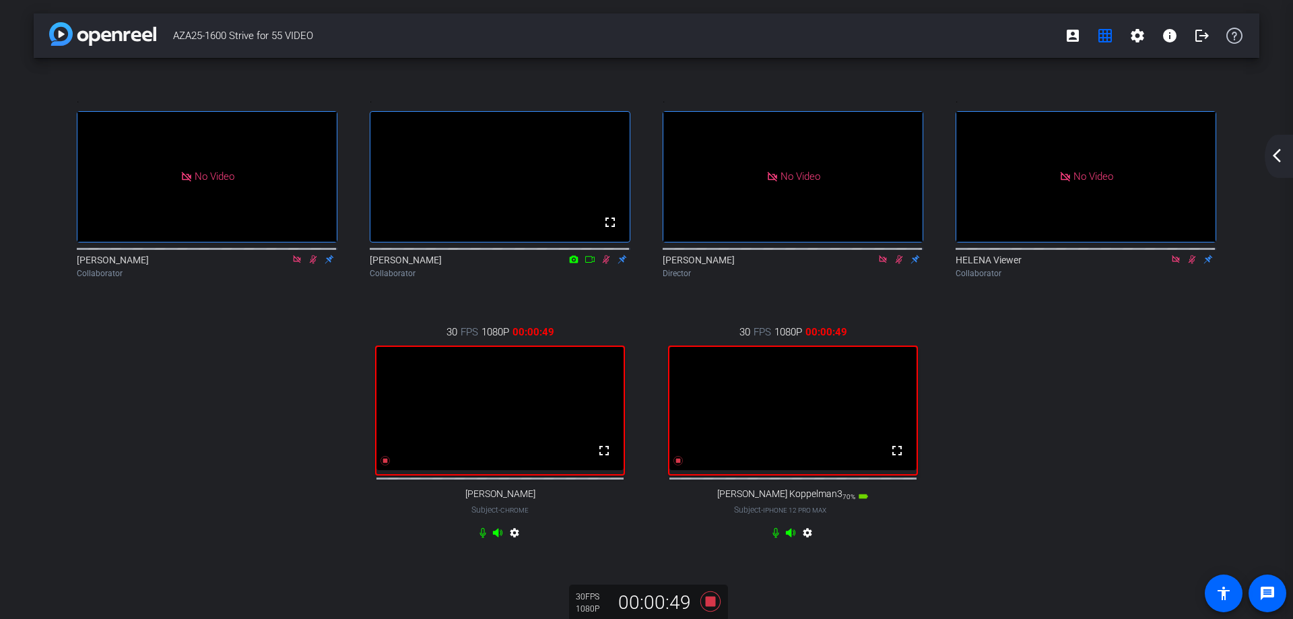
click at [1276, 154] on mat-icon "arrow_back_ios_new" at bounding box center [1277, 155] width 16 height 16
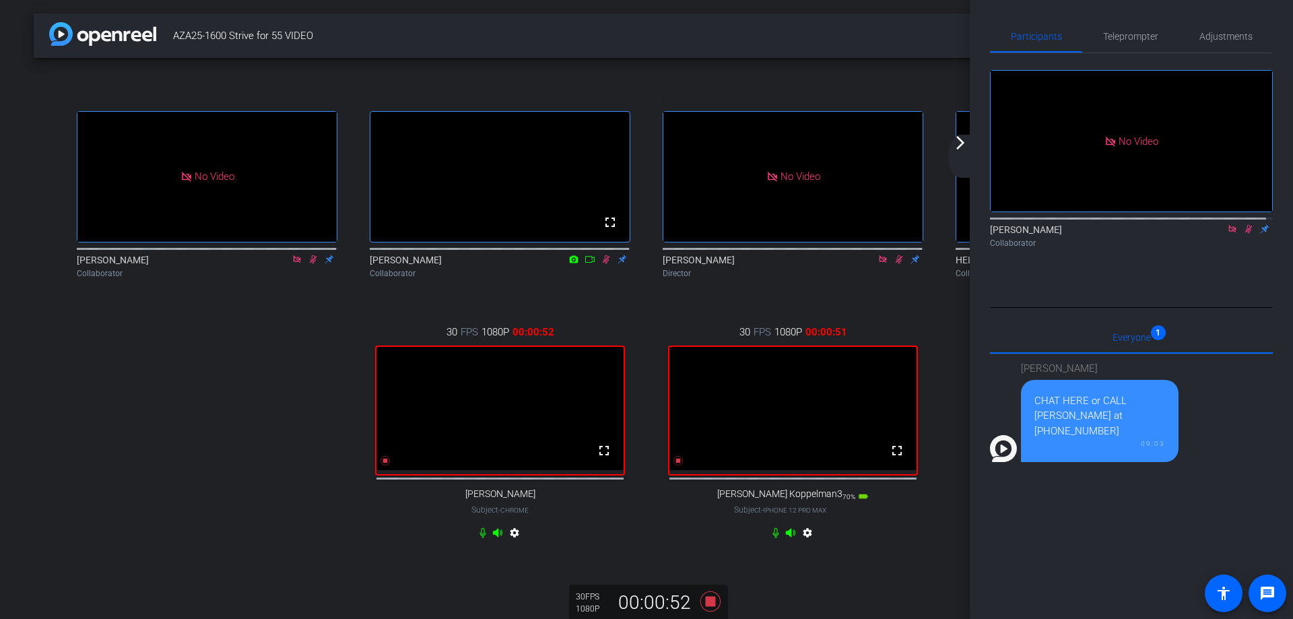
click at [960, 145] on mat-icon "arrow_forward_ios" at bounding box center [960, 143] width 16 height 16
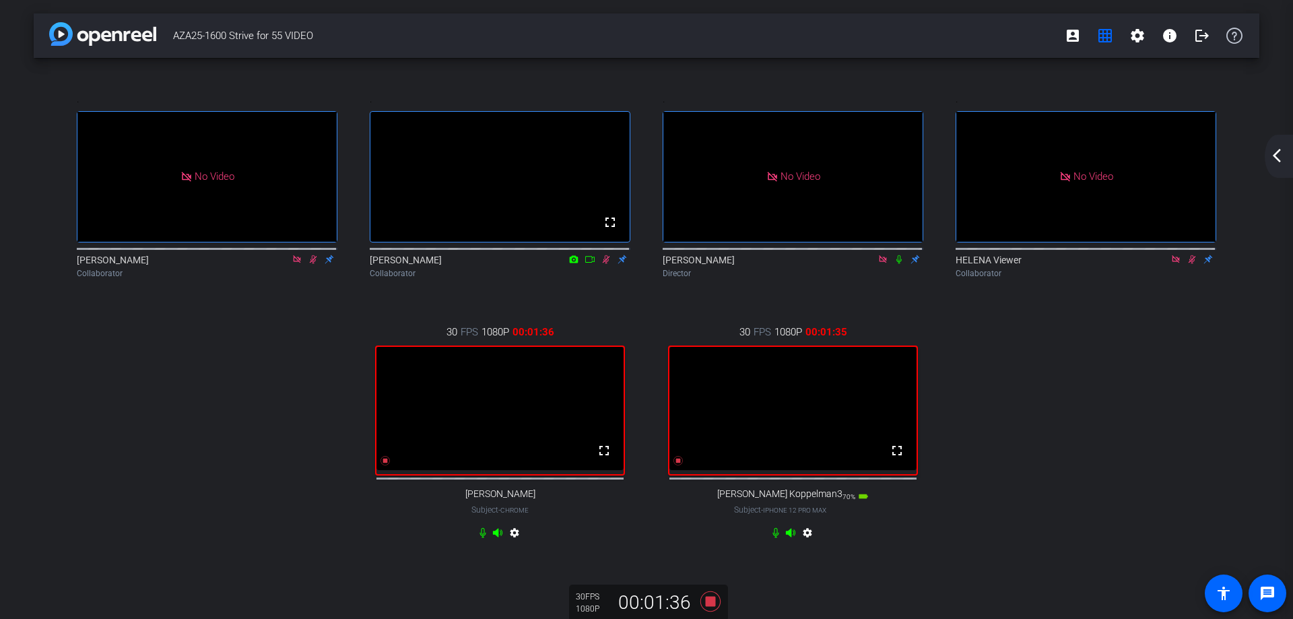
click at [1275, 154] on mat-icon "arrow_back_ios_new" at bounding box center [1277, 155] width 16 height 16
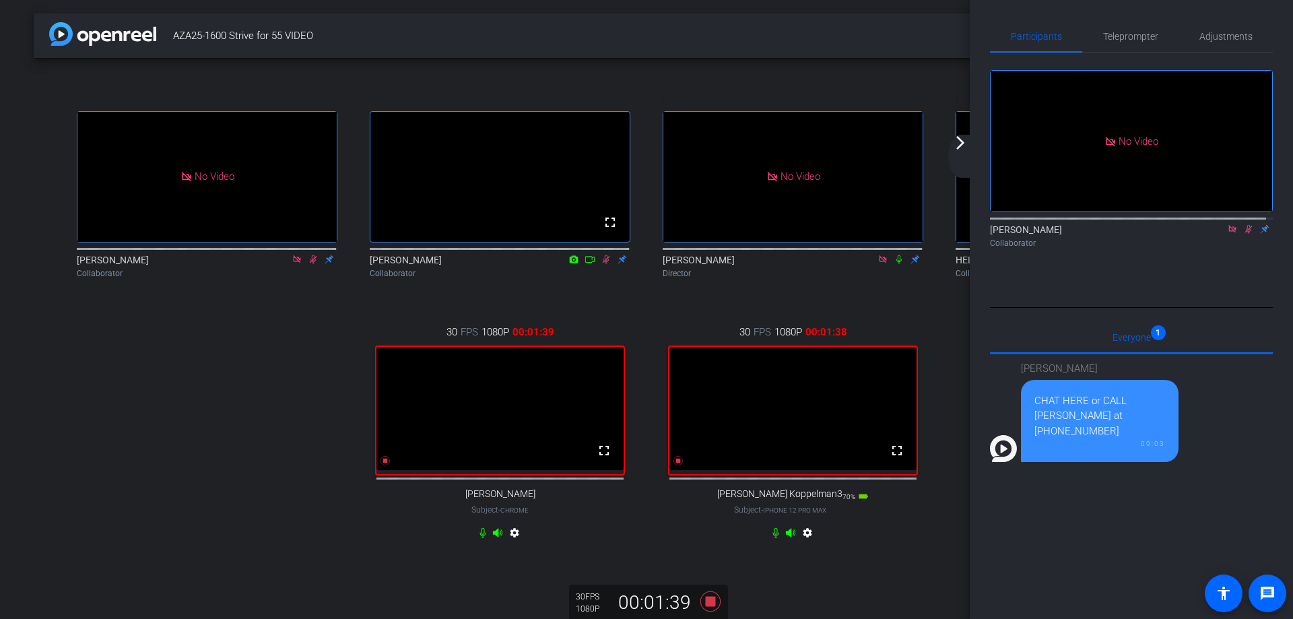
click at [1243, 234] on icon at bounding box center [1248, 228] width 11 height 9
click at [960, 142] on mat-icon "arrow_forward_ios" at bounding box center [960, 143] width 16 height 16
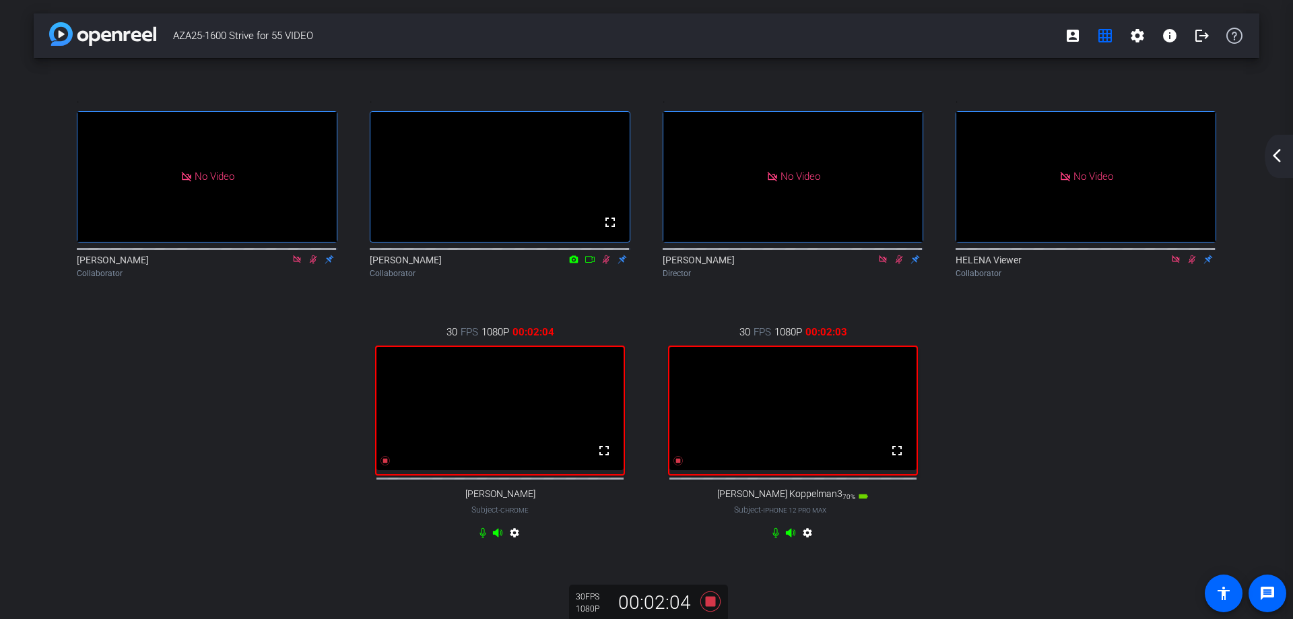
click at [1281, 152] on mat-icon "arrow_back_ios_new" at bounding box center [1277, 155] width 16 height 16
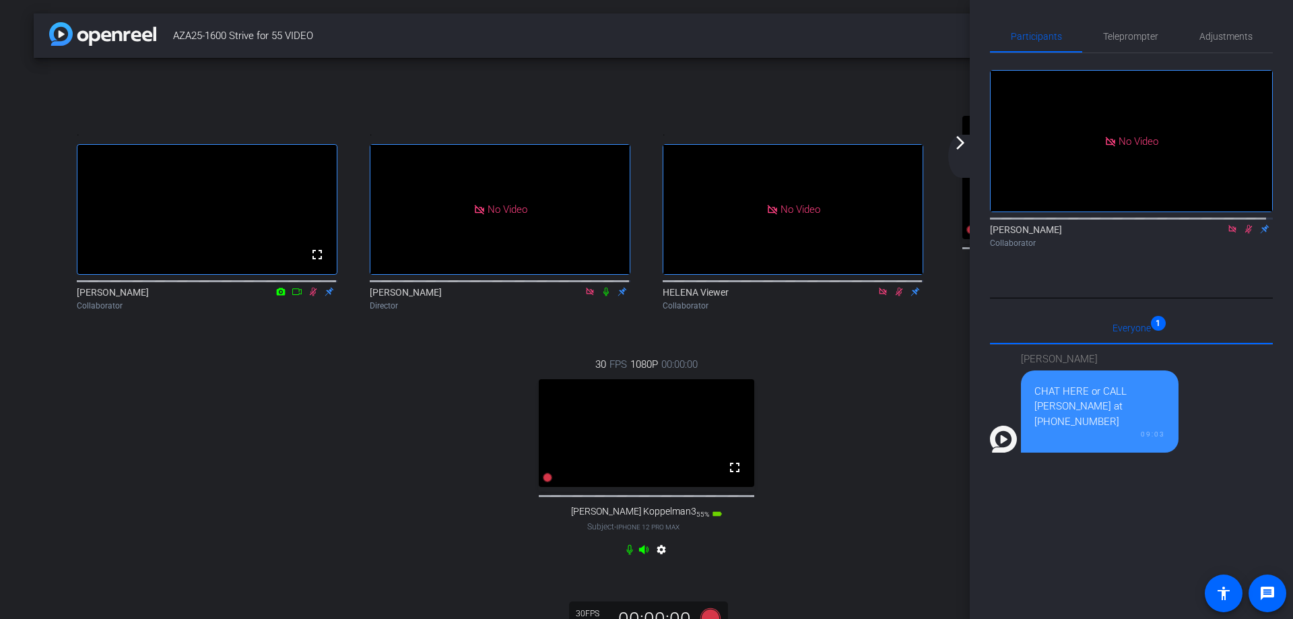
click at [958, 141] on mat-icon "arrow_forward_ios" at bounding box center [960, 143] width 16 height 16
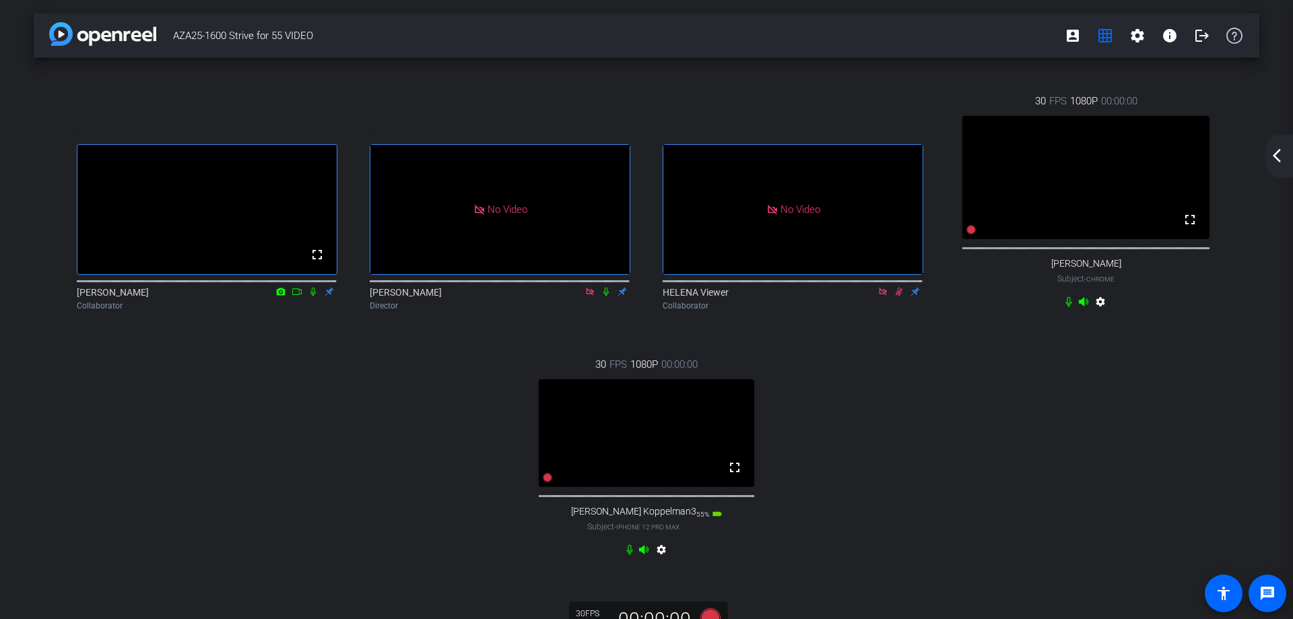
click at [1276, 155] on mat-icon "arrow_back_ios_new" at bounding box center [1277, 155] width 16 height 16
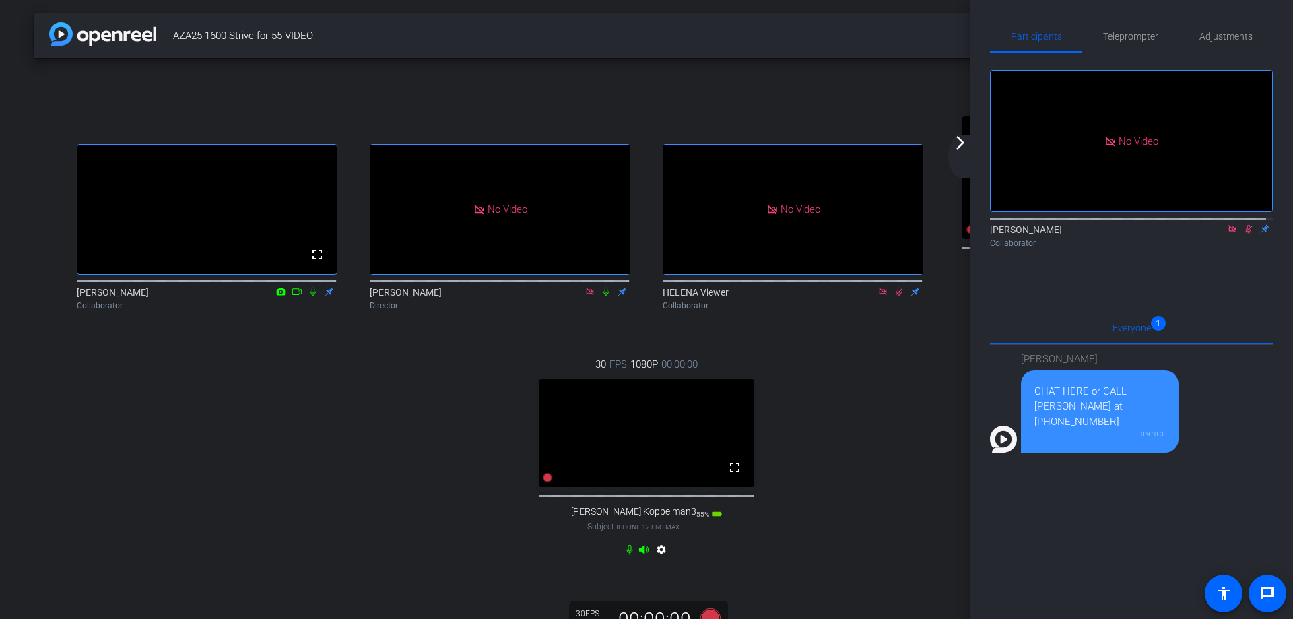
click at [1245, 234] on icon at bounding box center [1248, 229] width 7 height 9
click at [958, 143] on mat-icon "arrow_forward_ios" at bounding box center [960, 143] width 16 height 16
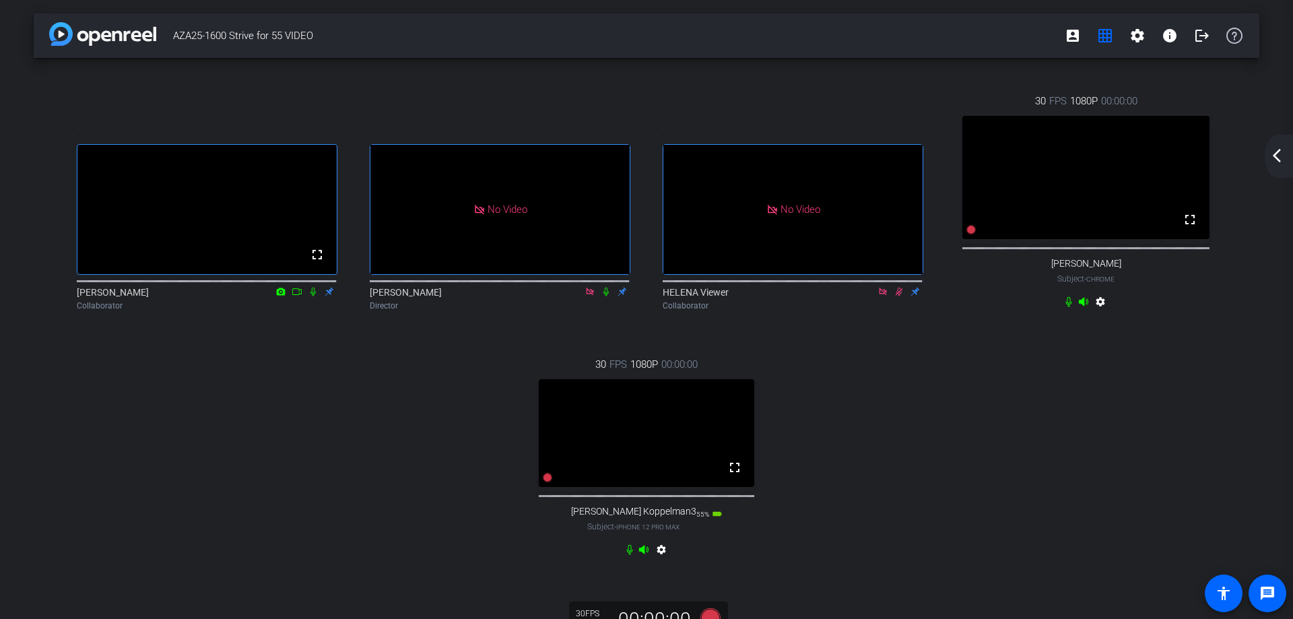
click at [1278, 156] on mat-icon "arrow_back_ios_new" at bounding box center [1277, 155] width 16 height 16
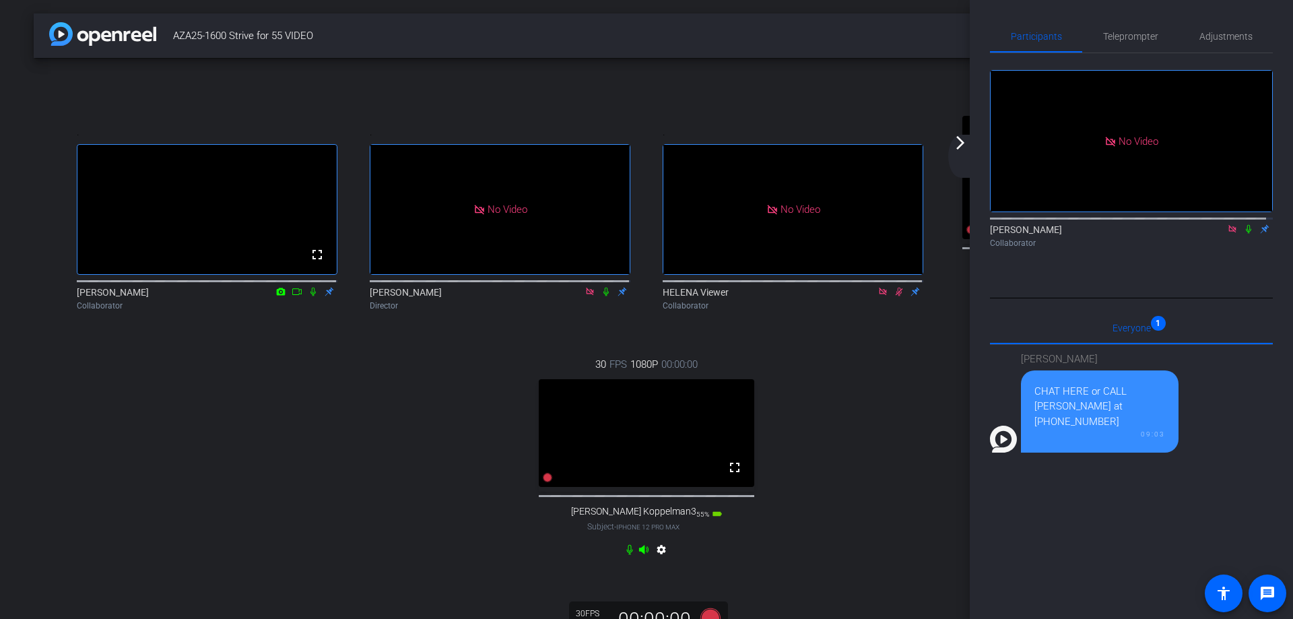
click at [958, 142] on mat-icon "arrow_forward_ios" at bounding box center [960, 143] width 16 height 16
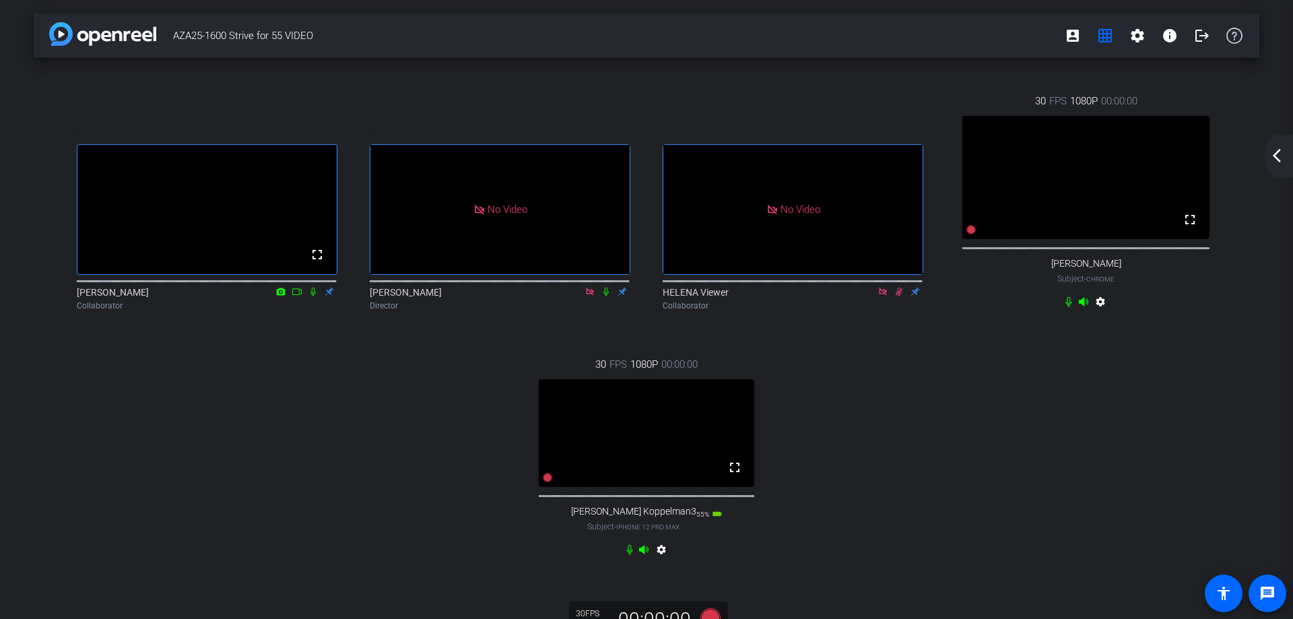
click at [1276, 154] on mat-icon "arrow_back_ios_new" at bounding box center [1277, 155] width 16 height 16
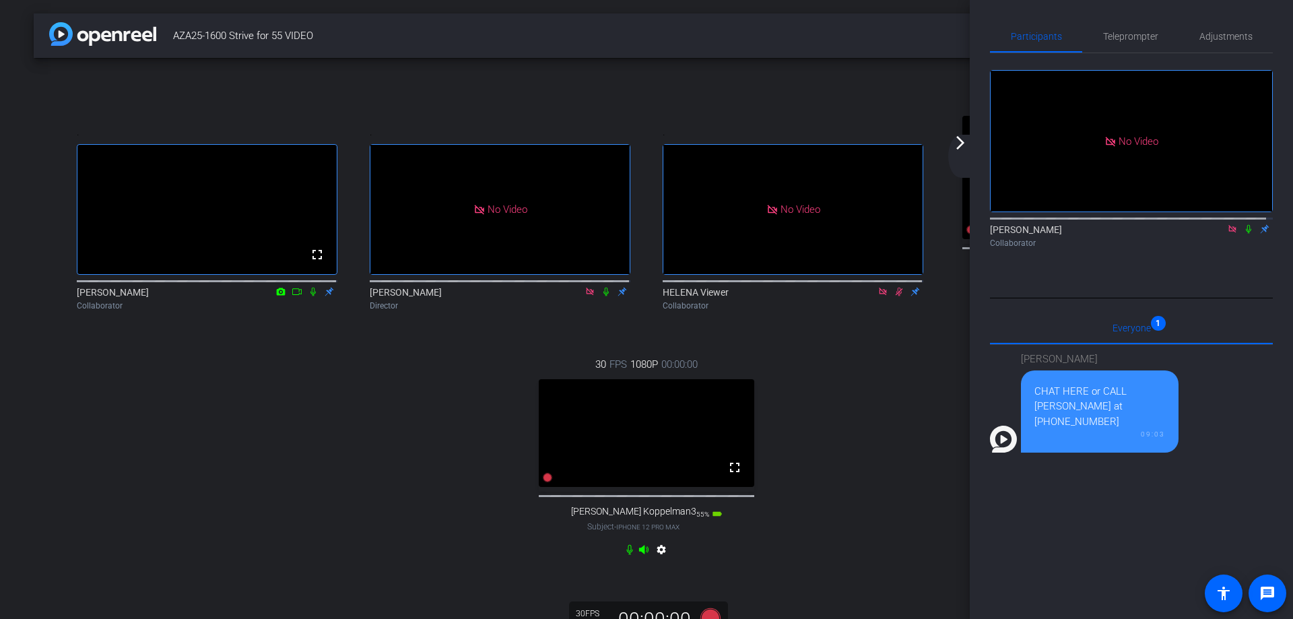
click at [958, 143] on mat-icon "arrow_forward_ios" at bounding box center [960, 143] width 16 height 16
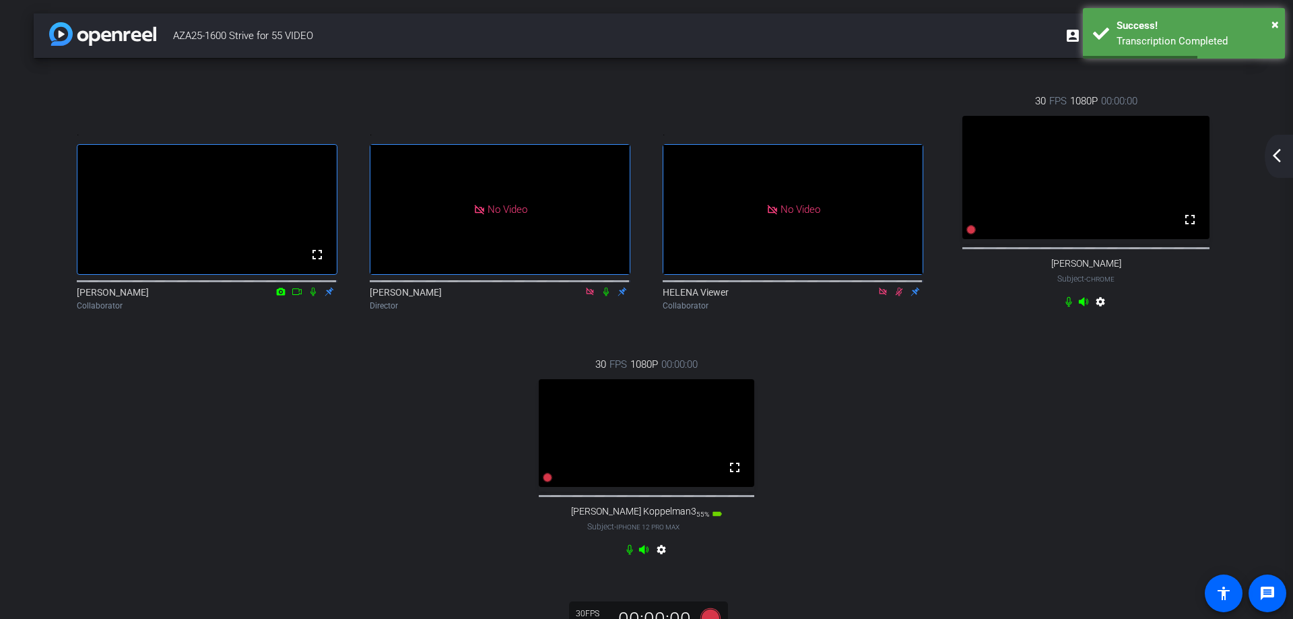
click at [1273, 157] on mat-icon "arrow_back_ios_new" at bounding box center [1277, 155] width 16 height 16
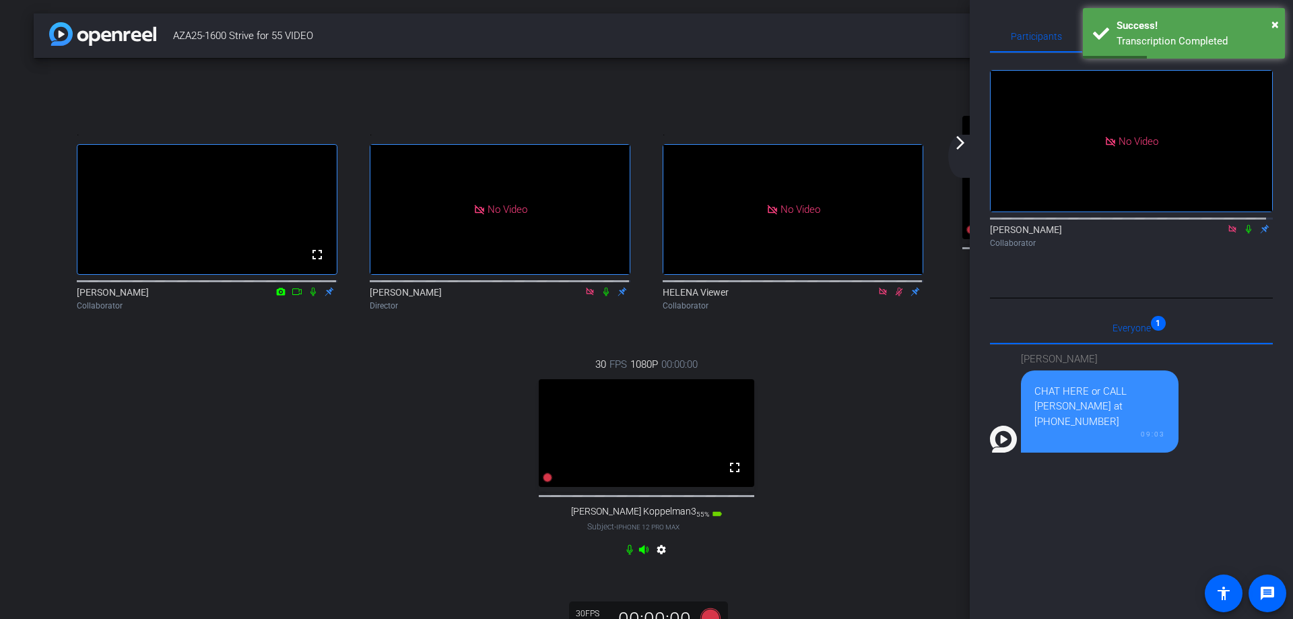
click at [1243, 234] on icon at bounding box center [1248, 228] width 11 height 9
click at [956, 143] on mat-icon "arrow_forward_ios" at bounding box center [960, 143] width 16 height 16
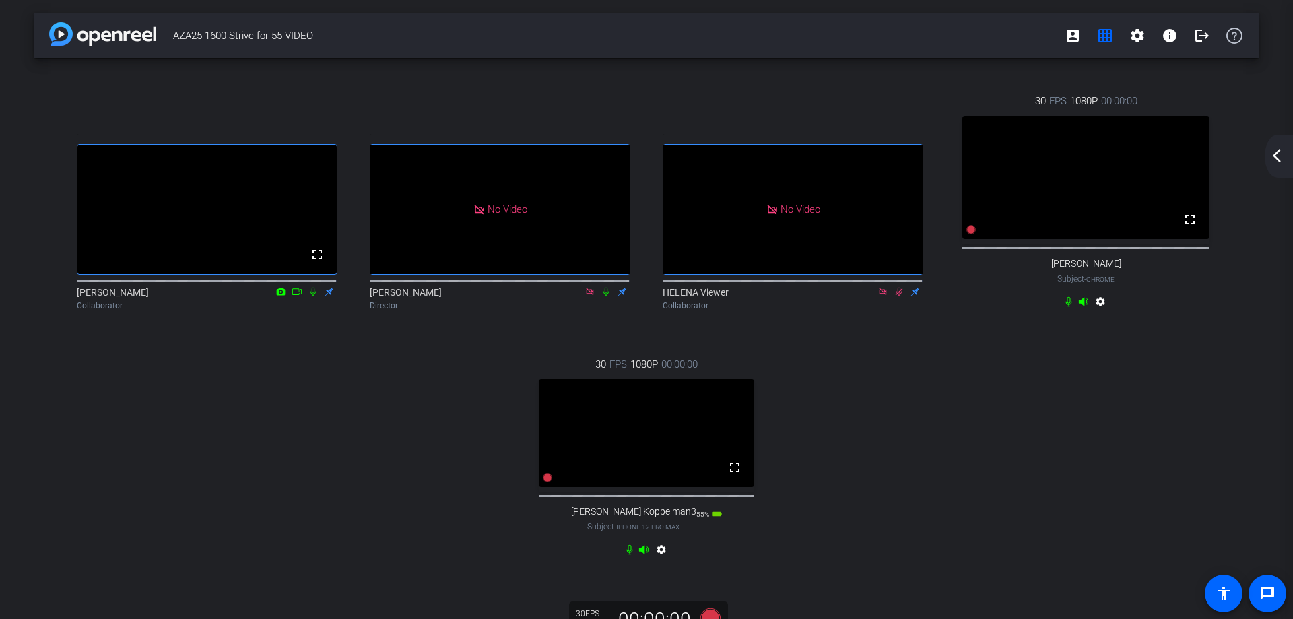
click at [1274, 156] on mat-icon "arrow_back_ios_new" at bounding box center [1277, 155] width 16 height 16
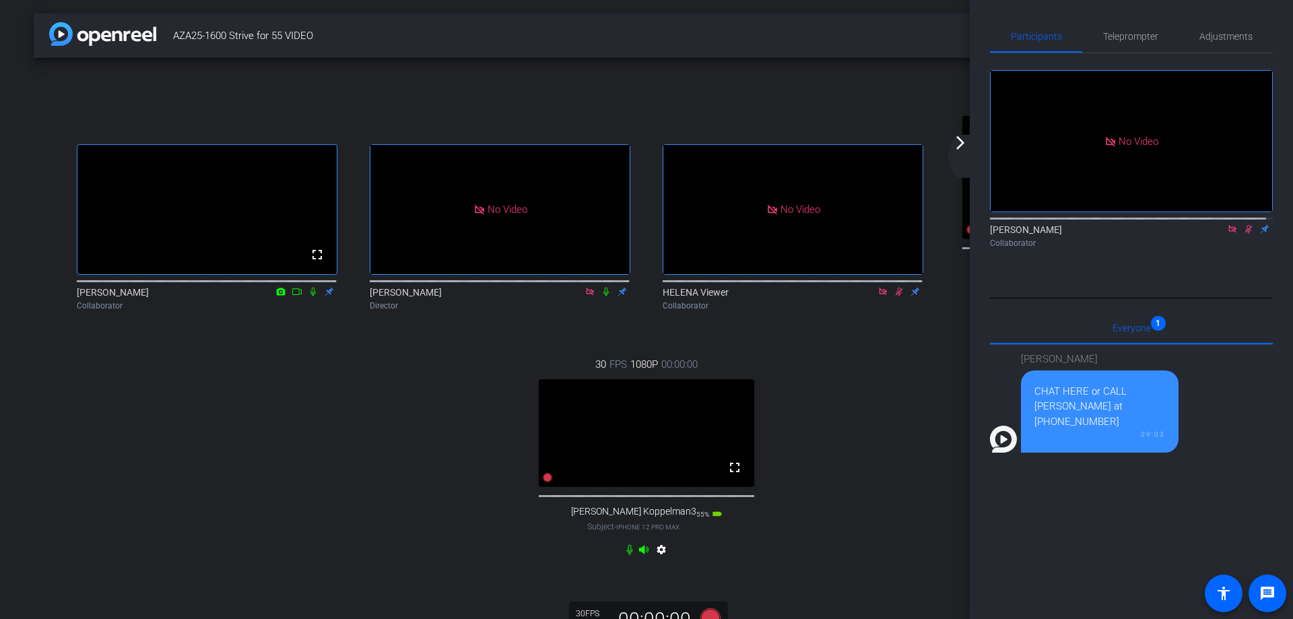
click at [959, 137] on mat-icon "arrow_forward_ios" at bounding box center [960, 143] width 16 height 16
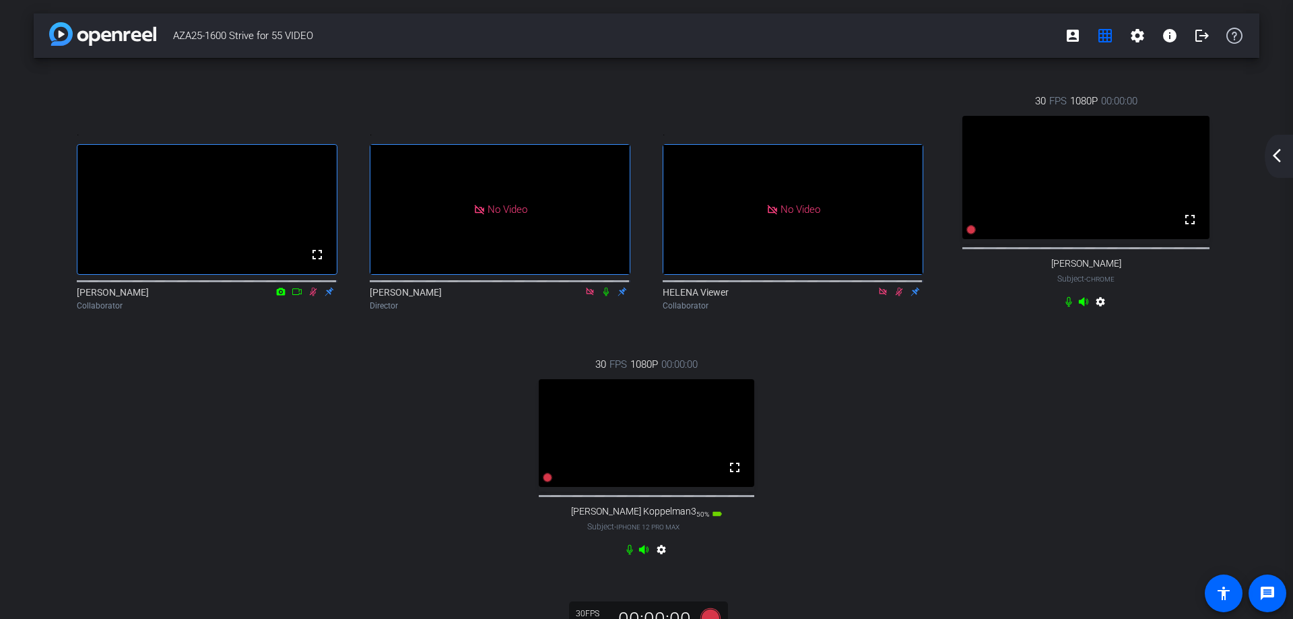
click at [1273, 156] on mat-icon "arrow_back_ios_new" at bounding box center [1277, 155] width 16 height 16
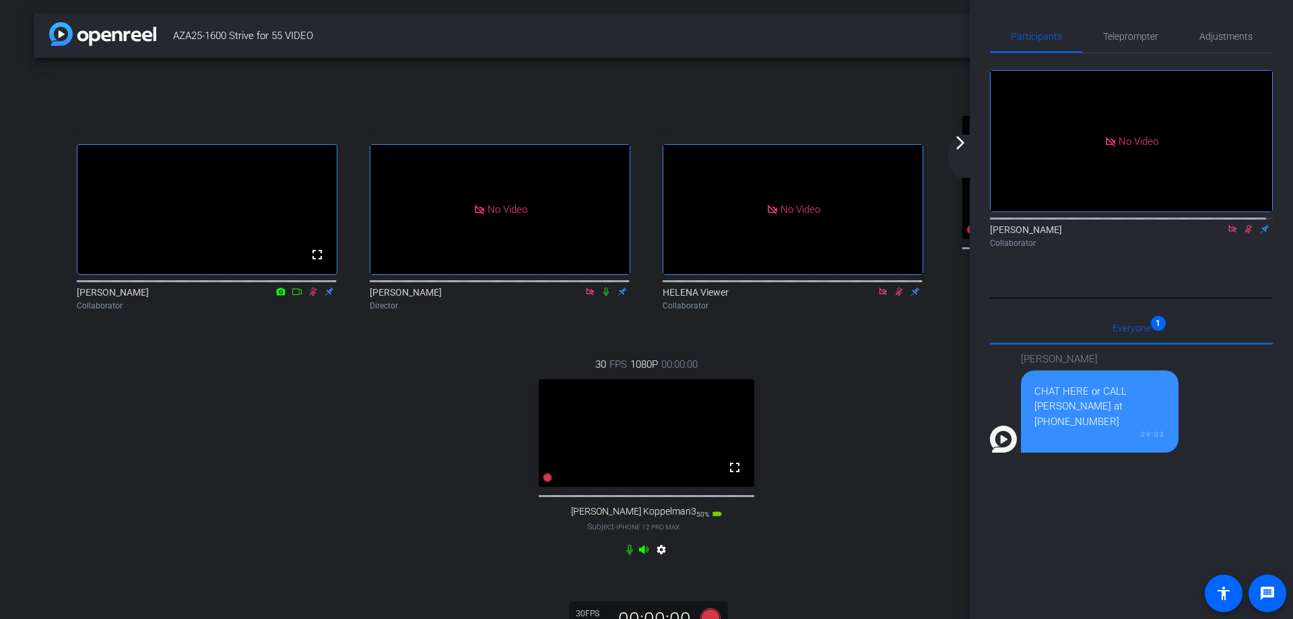
click at [1243, 234] on icon at bounding box center [1248, 228] width 11 height 9
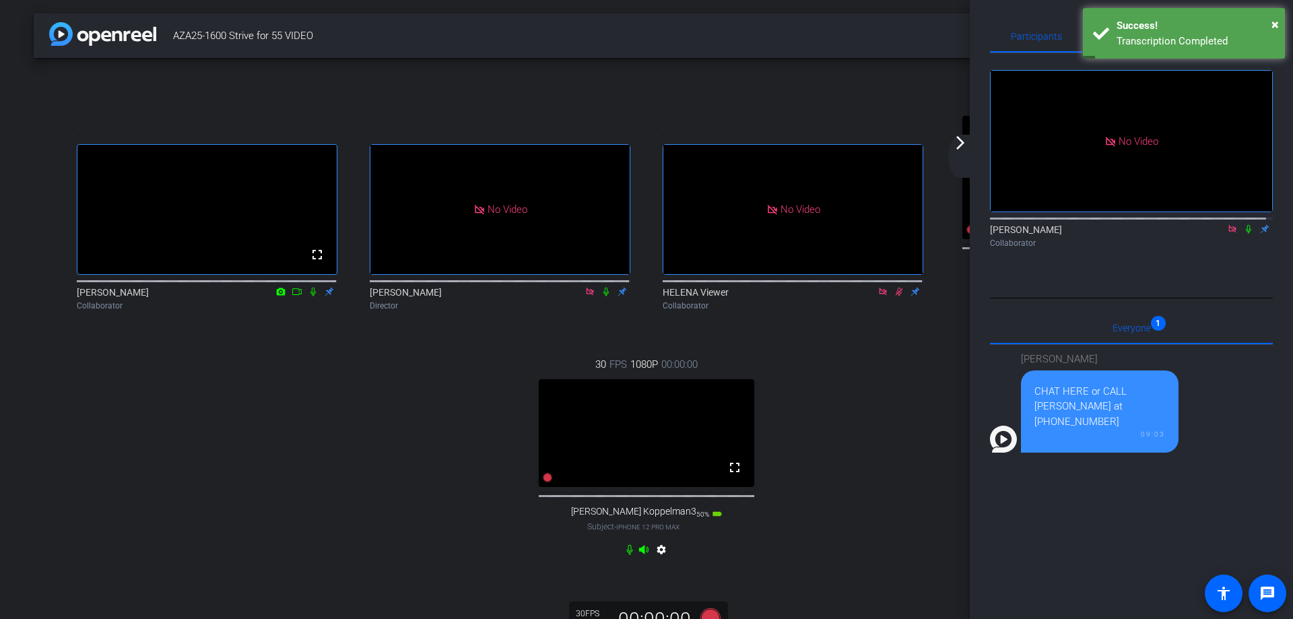
click at [958, 144] on mat-icon "arrow_forward_ios" at bounding box center [960, 143] width 16 height 16
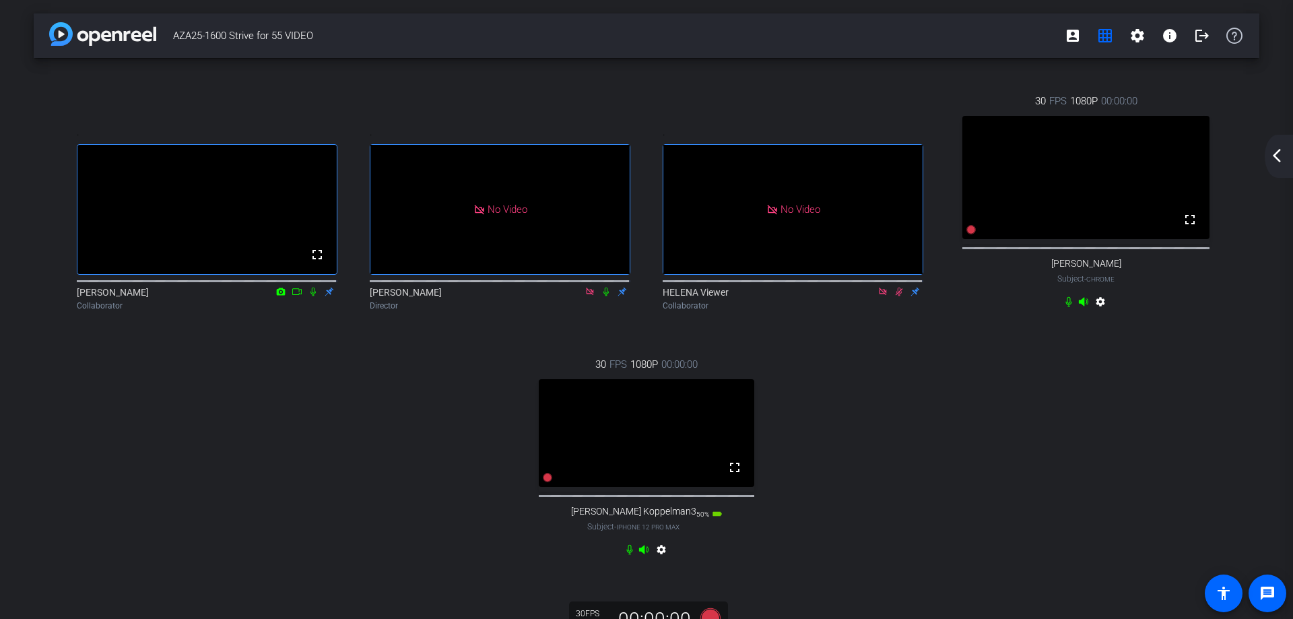
click at [1276, 150] on mat-icon "arrow_back_ios_new" at bounding box center [1277, 155] width 16 height 16
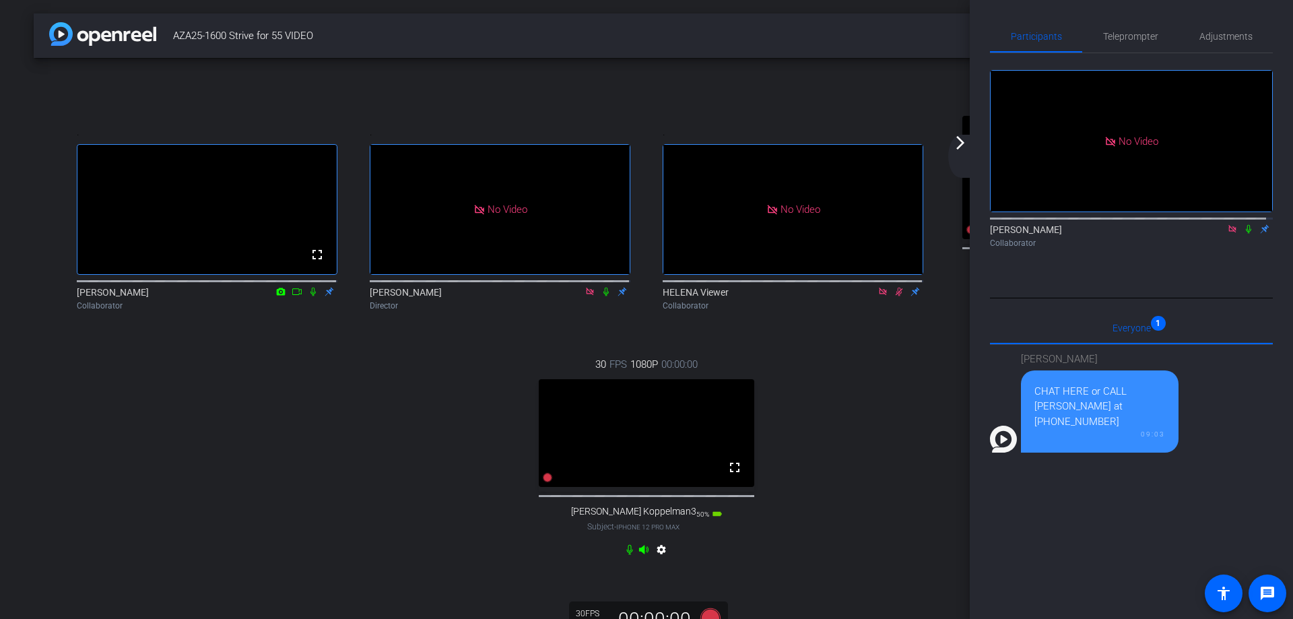
click at [958, 141] on mat-icon "arrow_forward_ios" at bounding box center [960, 143] width 16 height 16
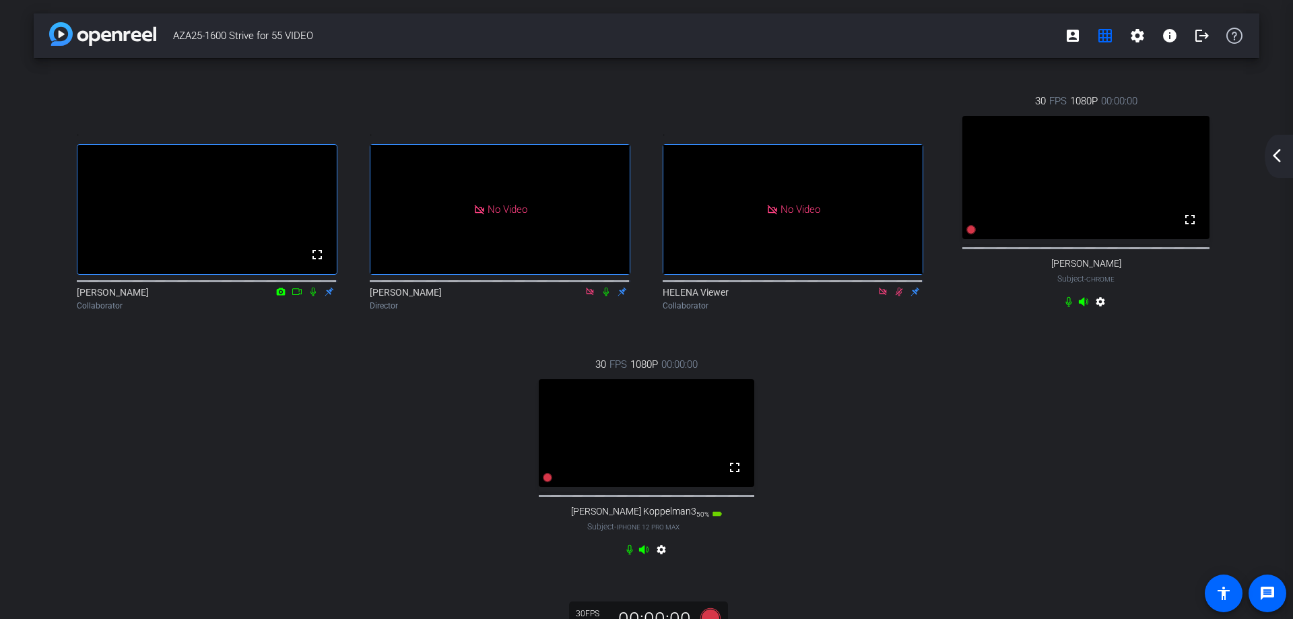
click at [1276, 151] on mat-icon "arrow_back_ios_new" at bounding box center [1277, 155] width 16 height 16
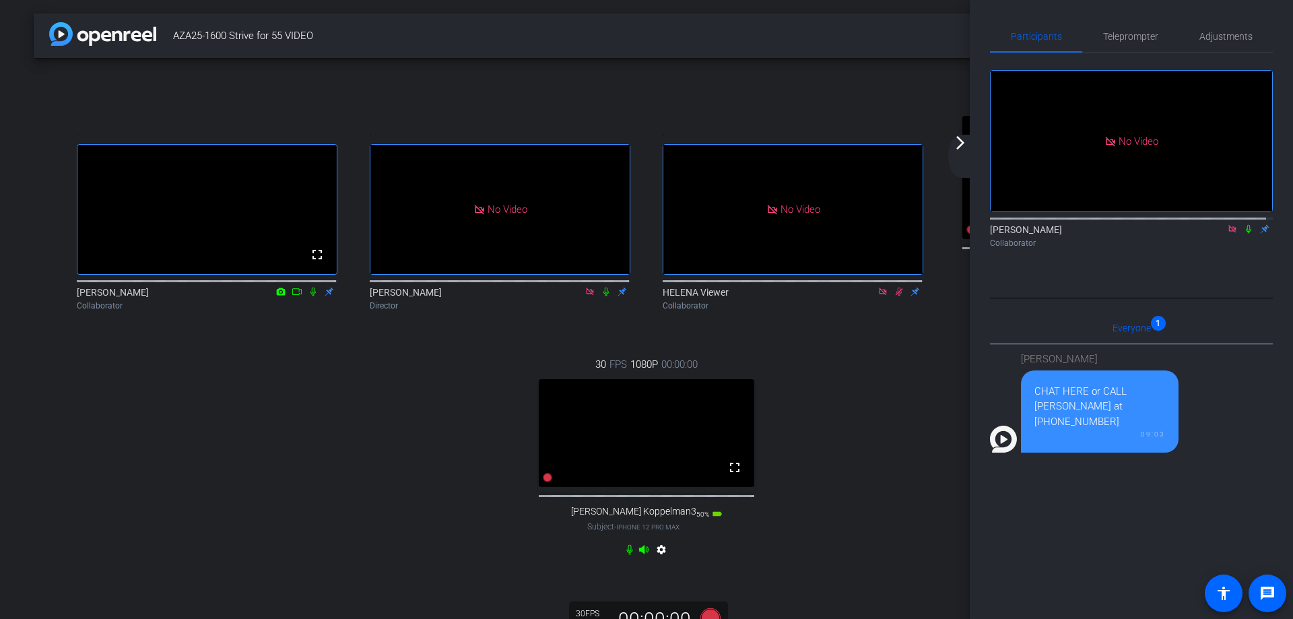
click at [962, 139] on mat-icon "arrow_forward_ios" at bounding box center [960, 143] width 16 height 16
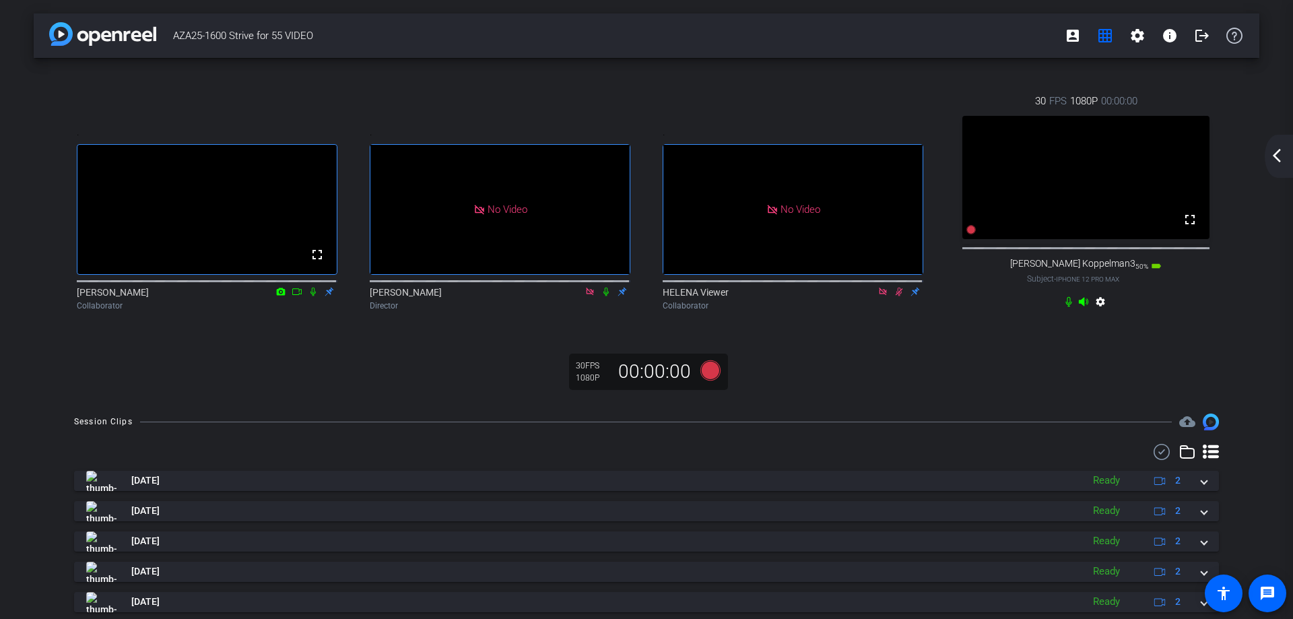
click at [1276, 154] on mat-icon "arrow_back_ios_new" at bounding box center [1277, 155] width 16 height 16
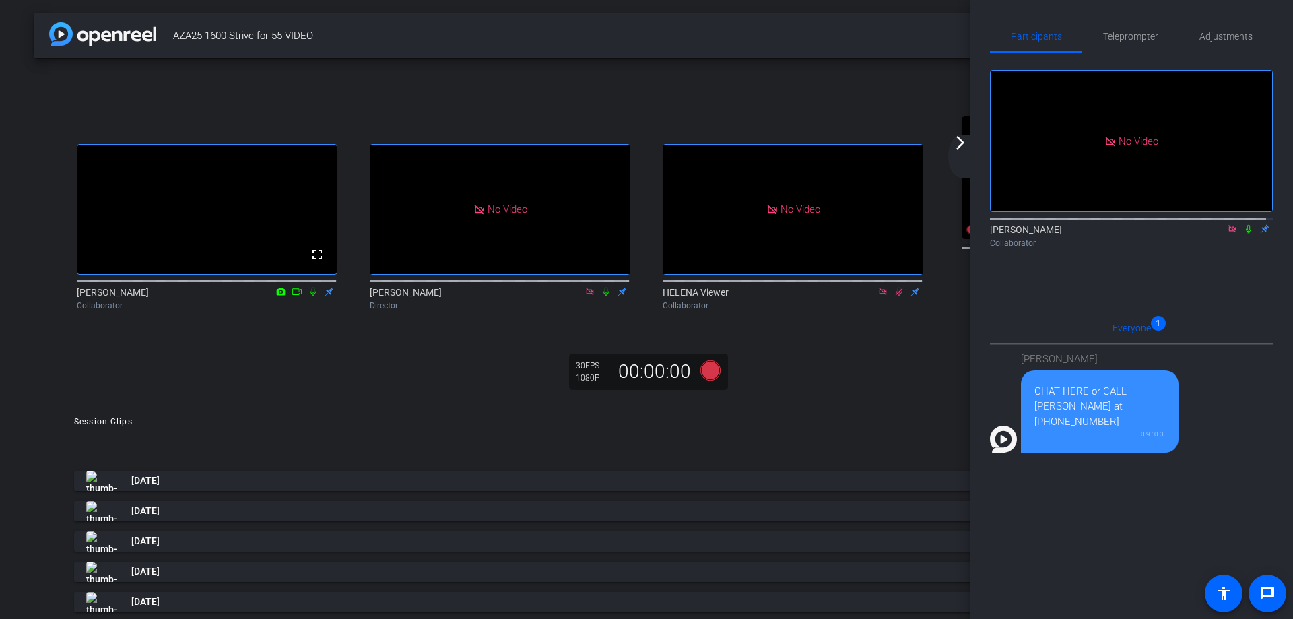
click at [960, 143] on mat-icon "arrow_forward_ios" at bounding box center [960, 143] width 16 height 16
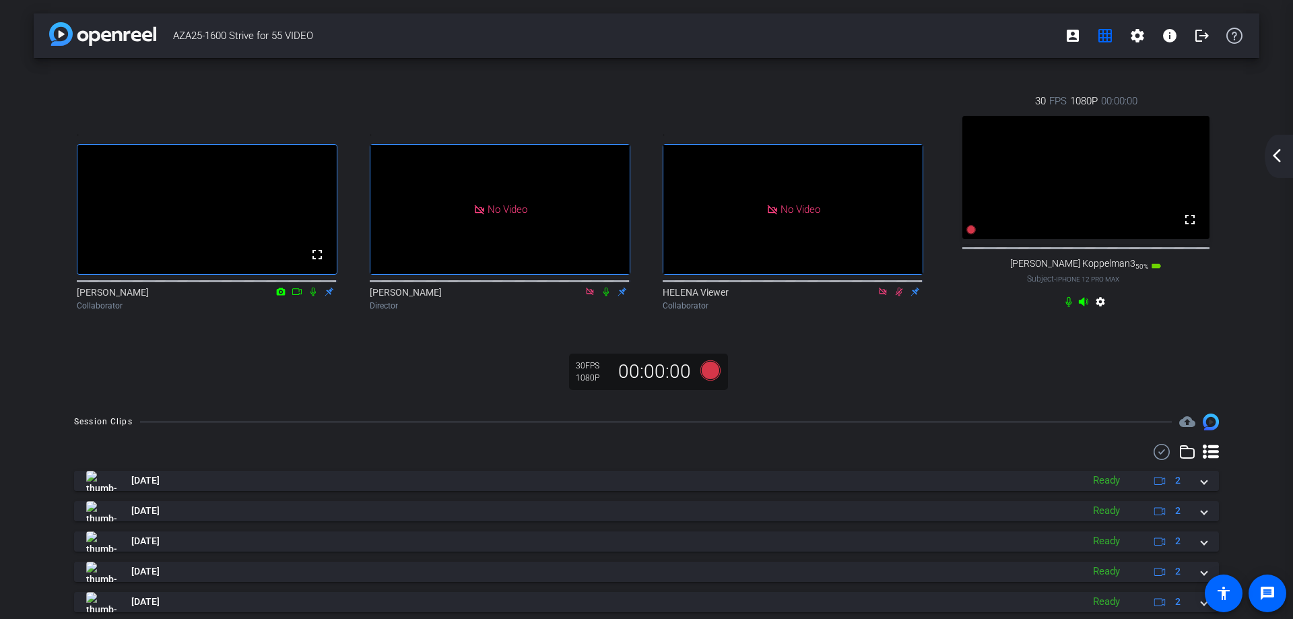
click at [1278, 154] on mat-icon "arrow_back_ios_new" at bounding box center [1277, 155] width 16 height 16
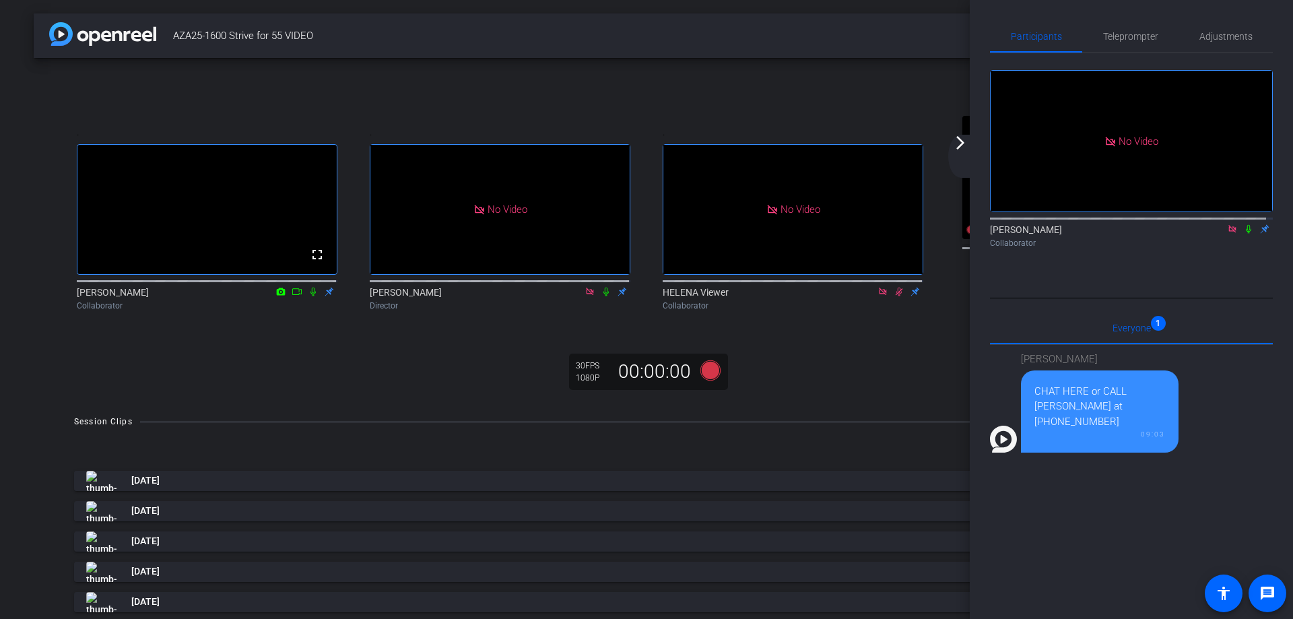
click at [958, 142] on mat-icon "arrow_forward_ios" at bounding box center [960, 143] width 16 height 16
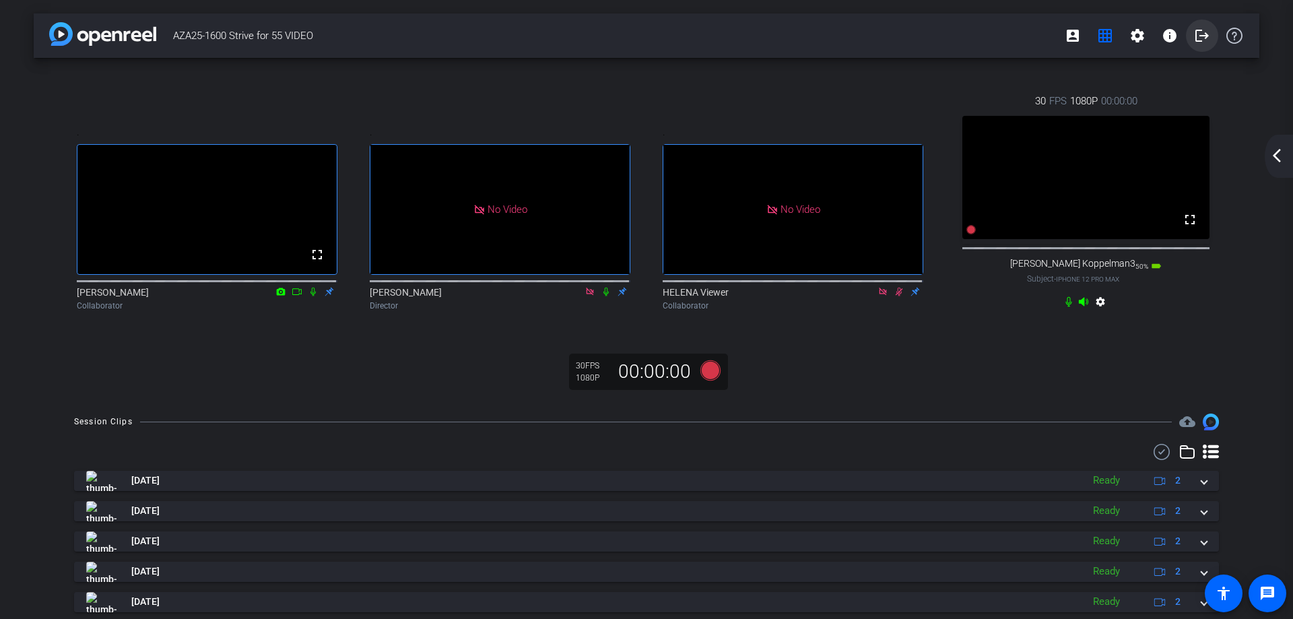
click at [1194, 35] on mat-icon "logout" at bounding box center [1202, 36] width 16 height 16
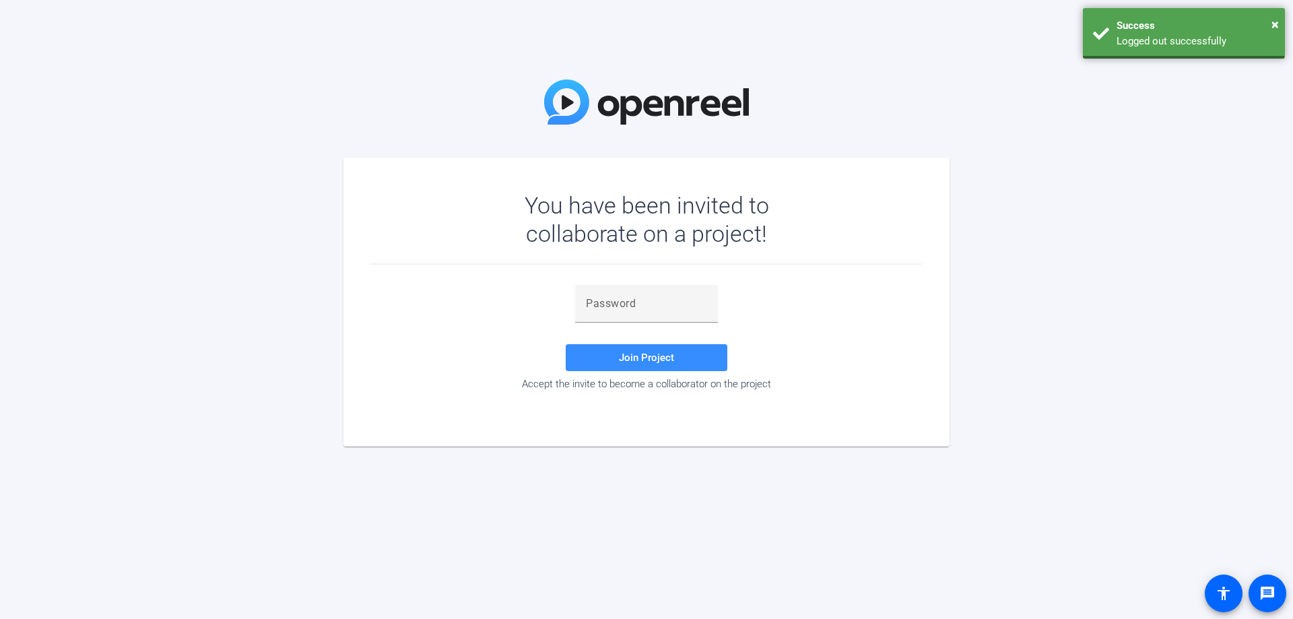
click at [1193, 38] on body "Accessibility Screen-Reader Guide, Feedback, and Issue Reporting | New window Y…" at bounding box center [646, 309] width 1293 height 619
click at [1275, 20] on span "×" at bounding box center [1275, 24] width 7 height 16
